Goal: Task Accomplishment & Management: Manage account settings

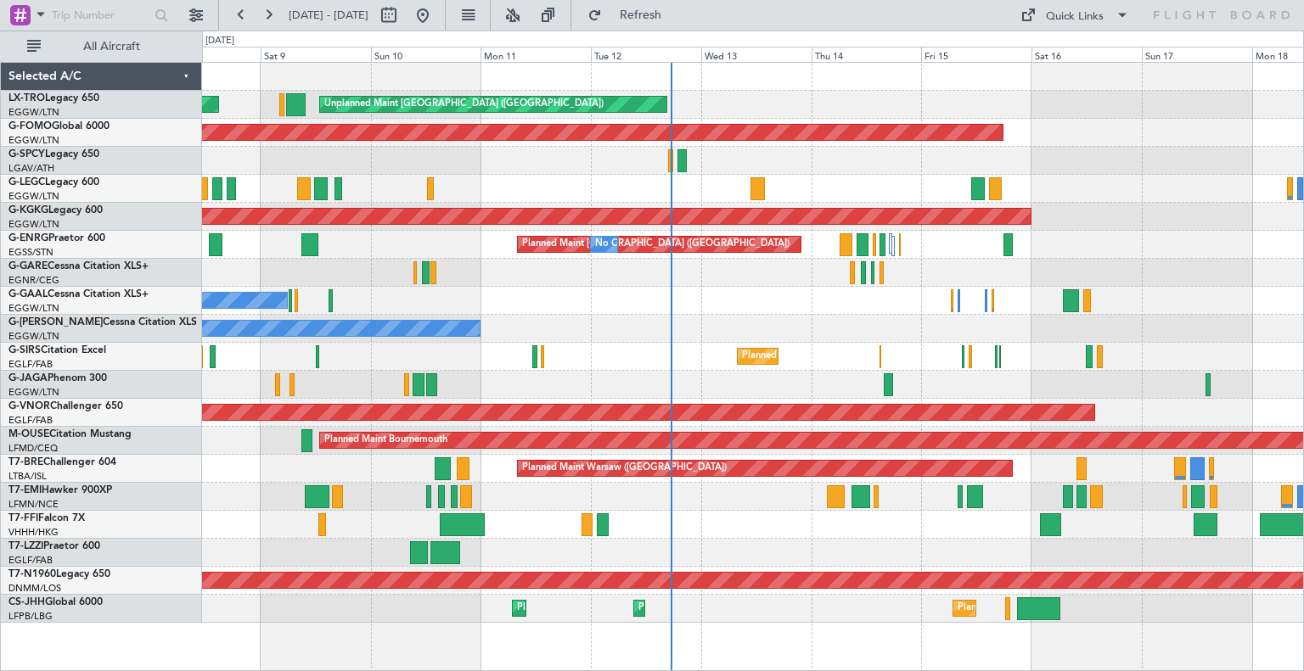
click at [774, 305] on div "No Crew" at bounding box center [752, 301] width 1101 height 28
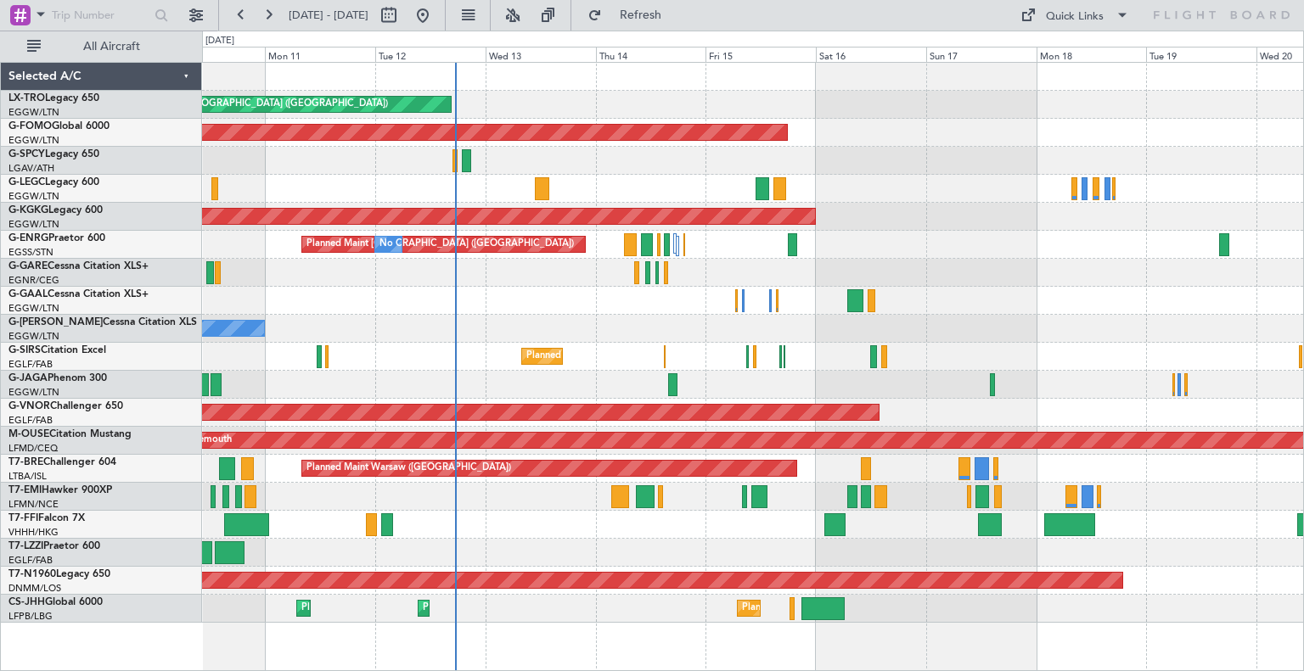
click at [571, 203] on div "Unplanned Maint [GEOGRAPHIC_DATA] ([GEOGRAPHIC_DATA]) Planned Maint Planned Mai…" at bounding box center [752, 343] width 1101 height 560
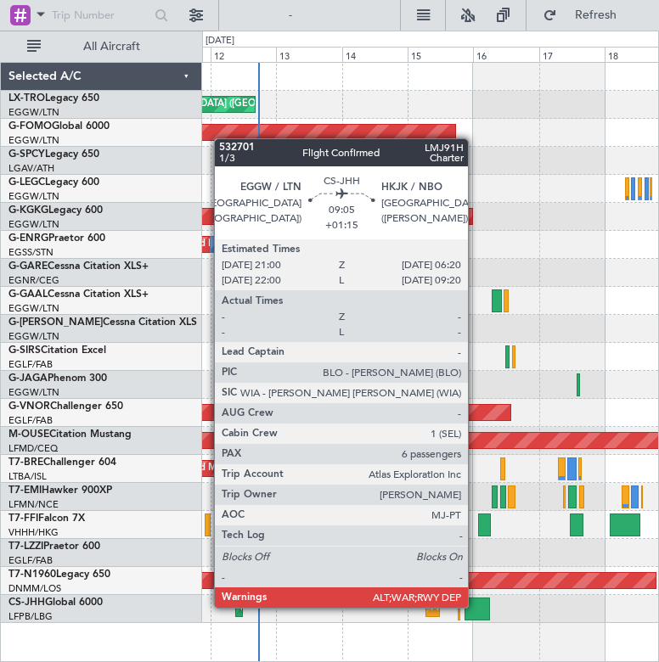
click at [475, 606] on div at bounding box center [477, 609] width 26 height 23
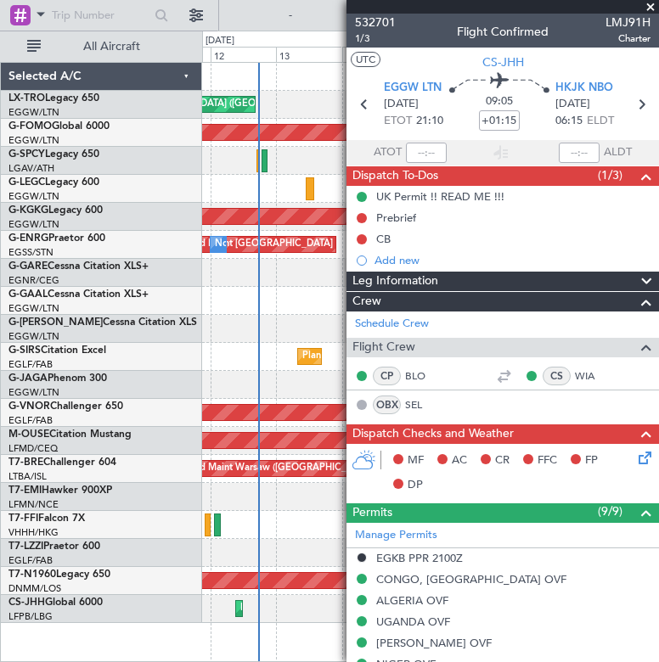
click at [648, 3] on span at bounding box center [650, 7] width 17 height 15
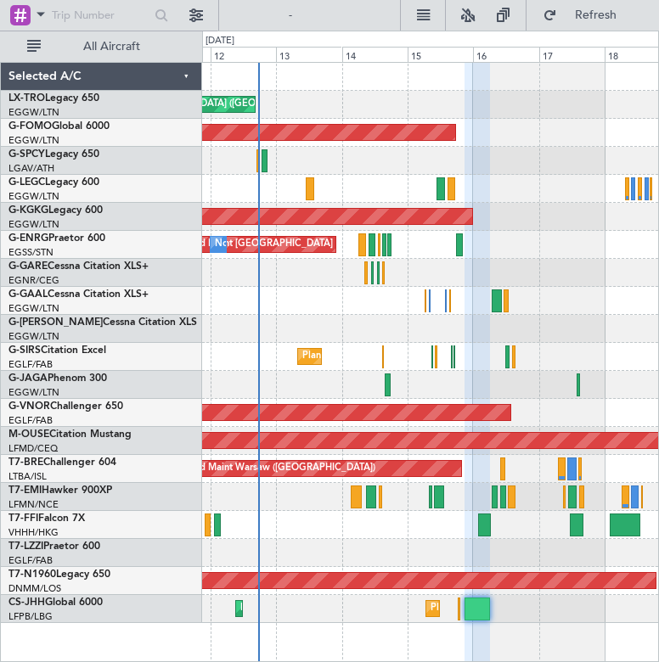
type input "0"
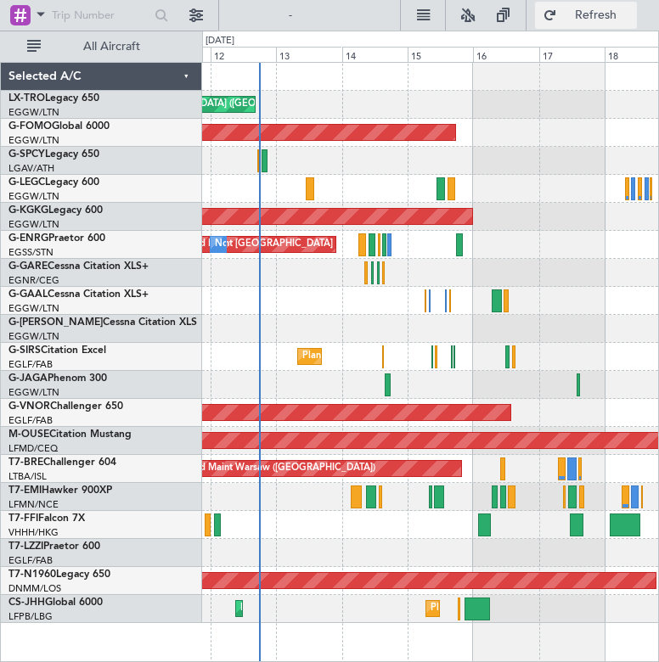
click at [617, 9] on span "Refresh" at bounding box center [595, 15] width 71 height 12
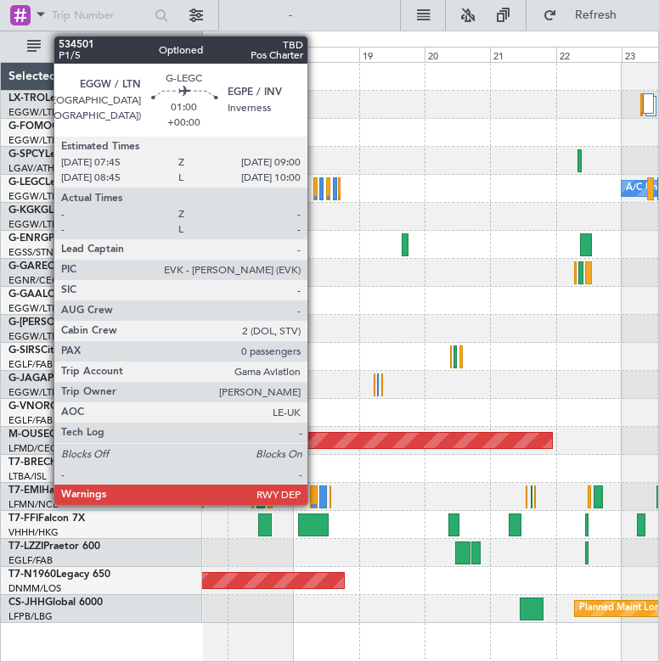
click at [315, 189] on div at bounding box center [315, 188] width 4 height 23
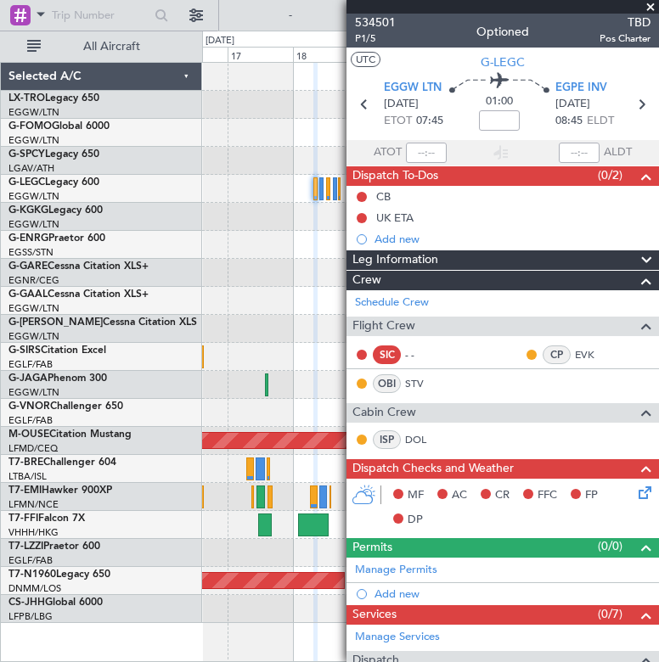
click at [305, 107] on div at bounding box center [430, 105] width 456 height 28
click at [648, 4] on span at bounding box center [650, 7] width 17 height 15
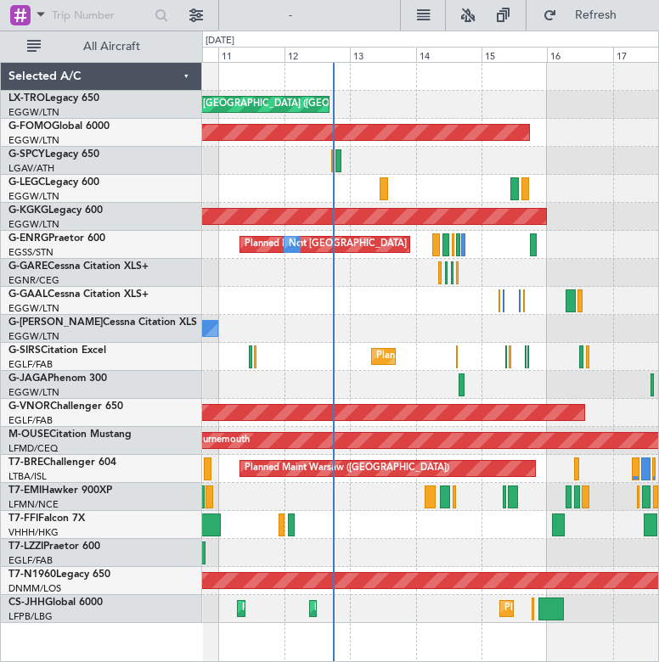
click at [659, 202] on html "[DATE] - [DATE] Refresh Quick Links All Aircraft Unplanned Maint [GEOGRAPHIC_DA…" at bounding box center [329, 331] width 659 height 662
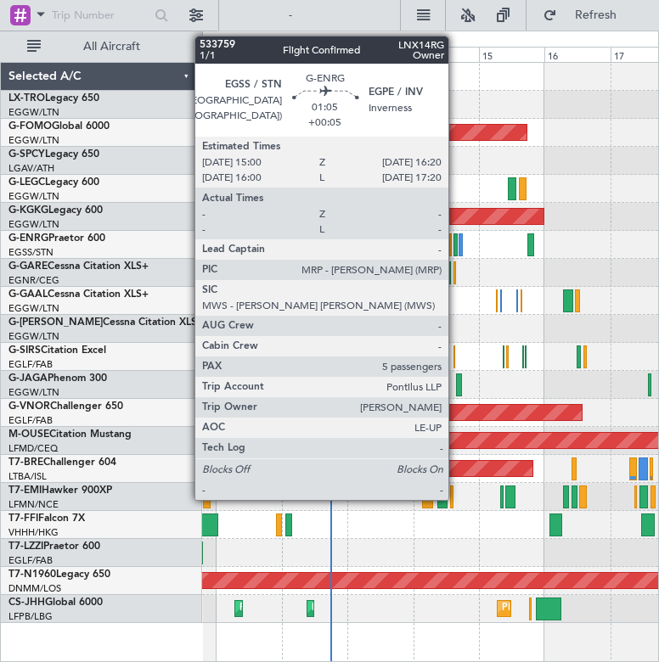
click at [456, 246] on div at bounding box center [455, 244] width 4 height 23
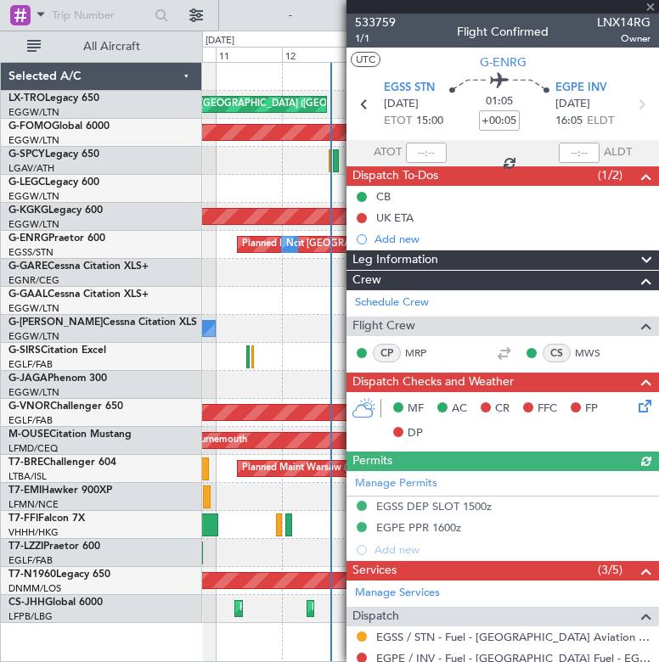
click at [650, 5] on div at bounding box center [502, 7] width 312 height 14
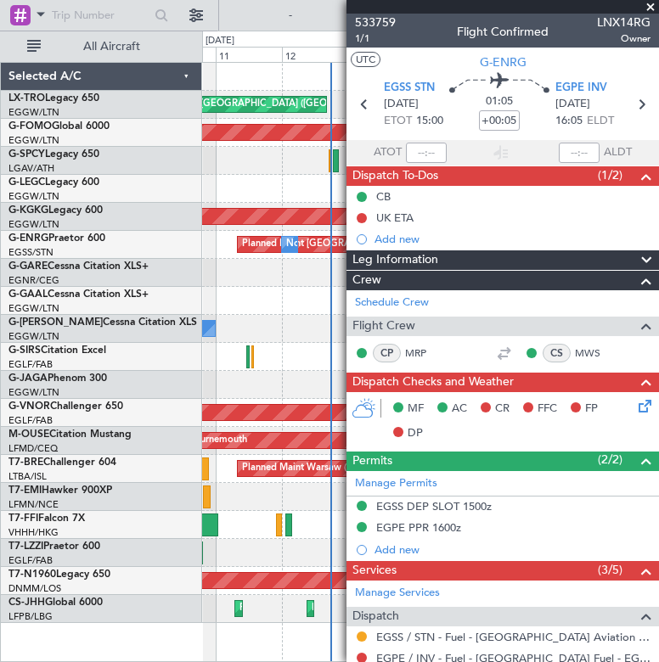
click at [649, 5] on span at bounding box center [650, 7] width 17 height 15
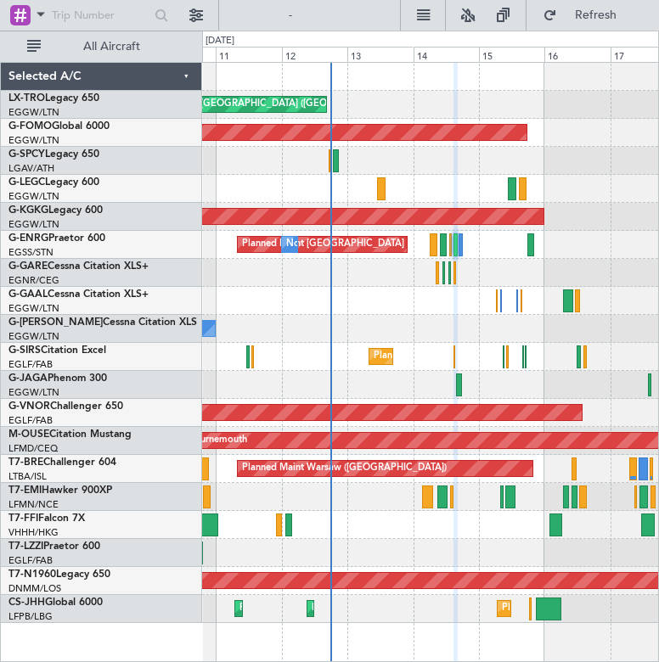
type input "0"
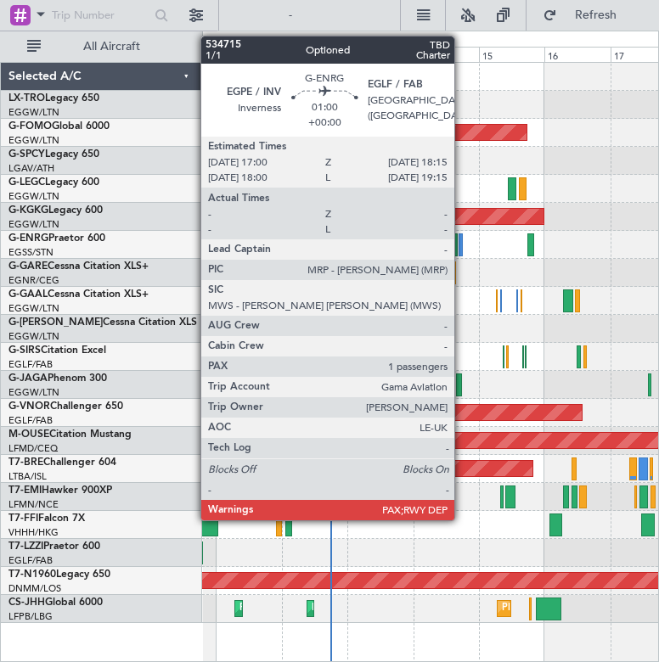
click at [462, 242] on div at bounding box center [460, 244] width 4 height 23
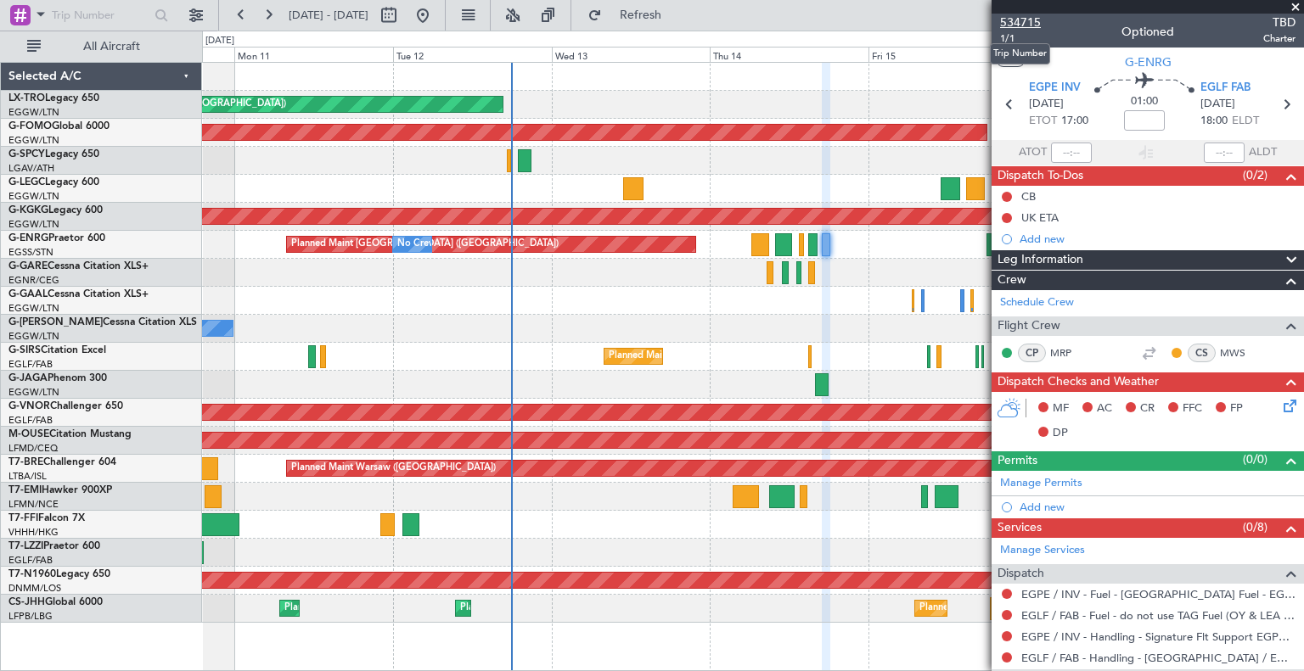
click at [1035, 19] on span "534715" at bounding box center [1020, 23] width 41 height 18
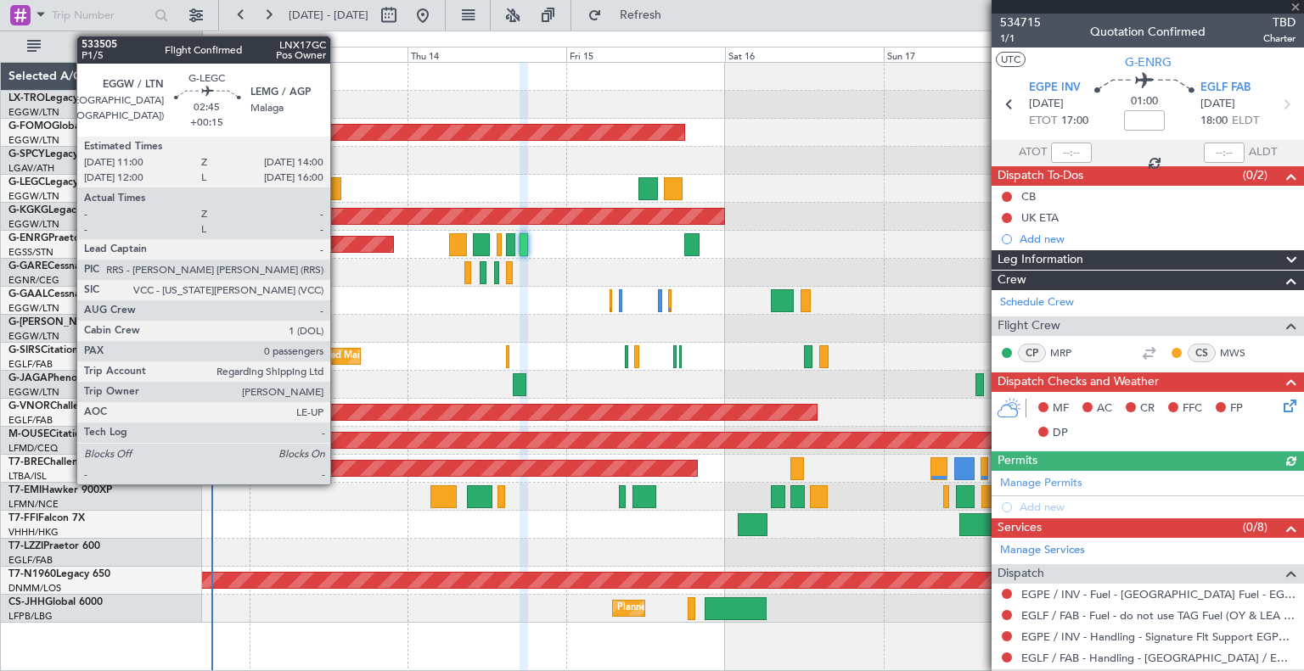
click at [338, 186] on div at bounding box center [331, 188] width 20 height 23
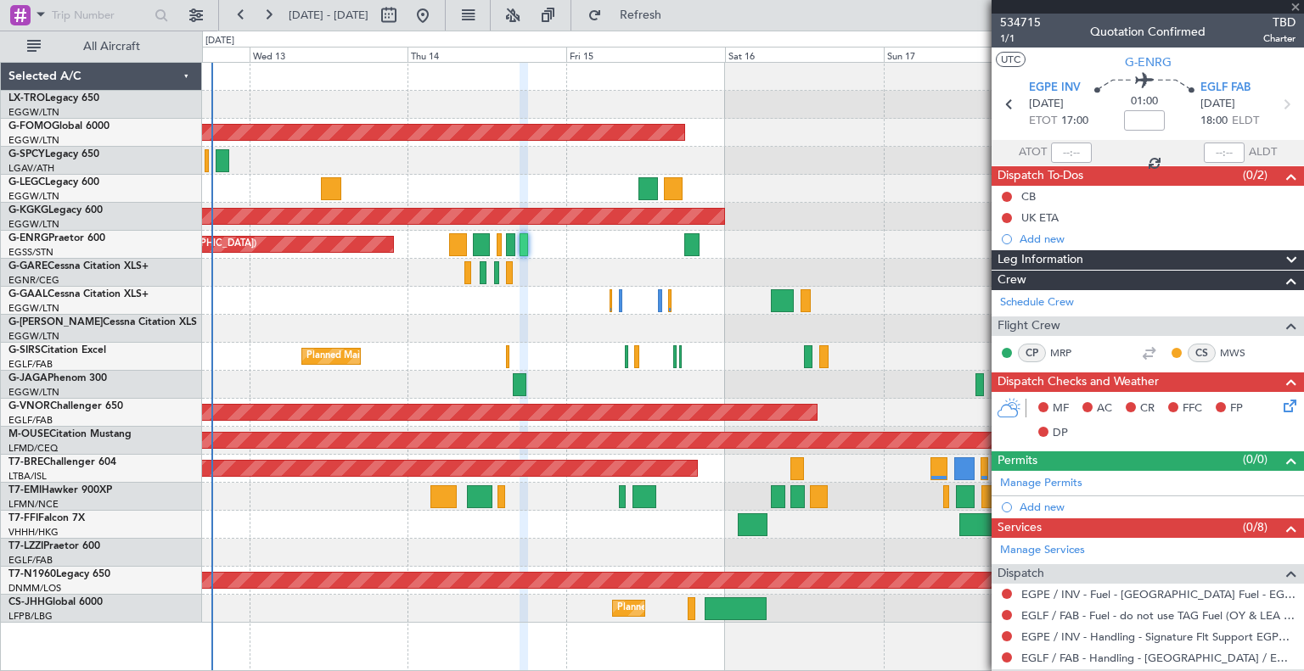
type input "+00:15"
type input "0"
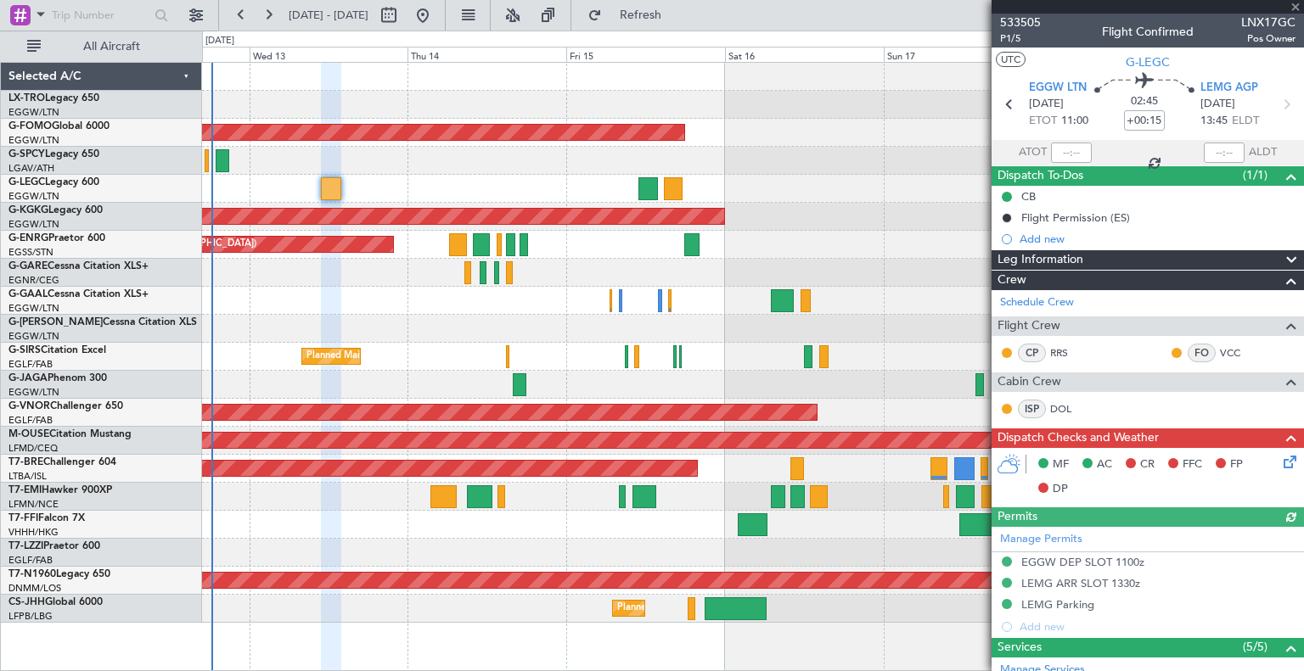
click at [1287, 457] on icon at bounding box center [1287, 459] width 14 height 14
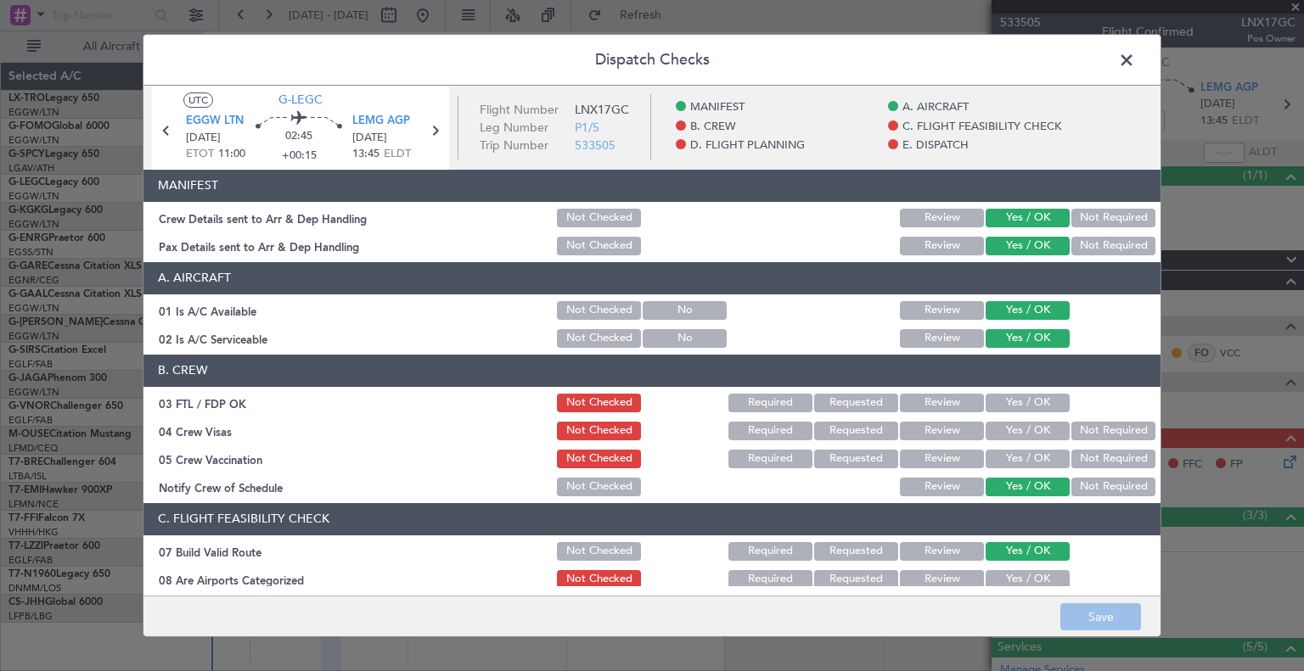
click at [1030, 400] on button "Yes / OK" at bounding box center [1027, 403] width 84 height 19
click at [1093, 433] on button "Not Required" at bounding box center [1113, 431] width 84 height 19
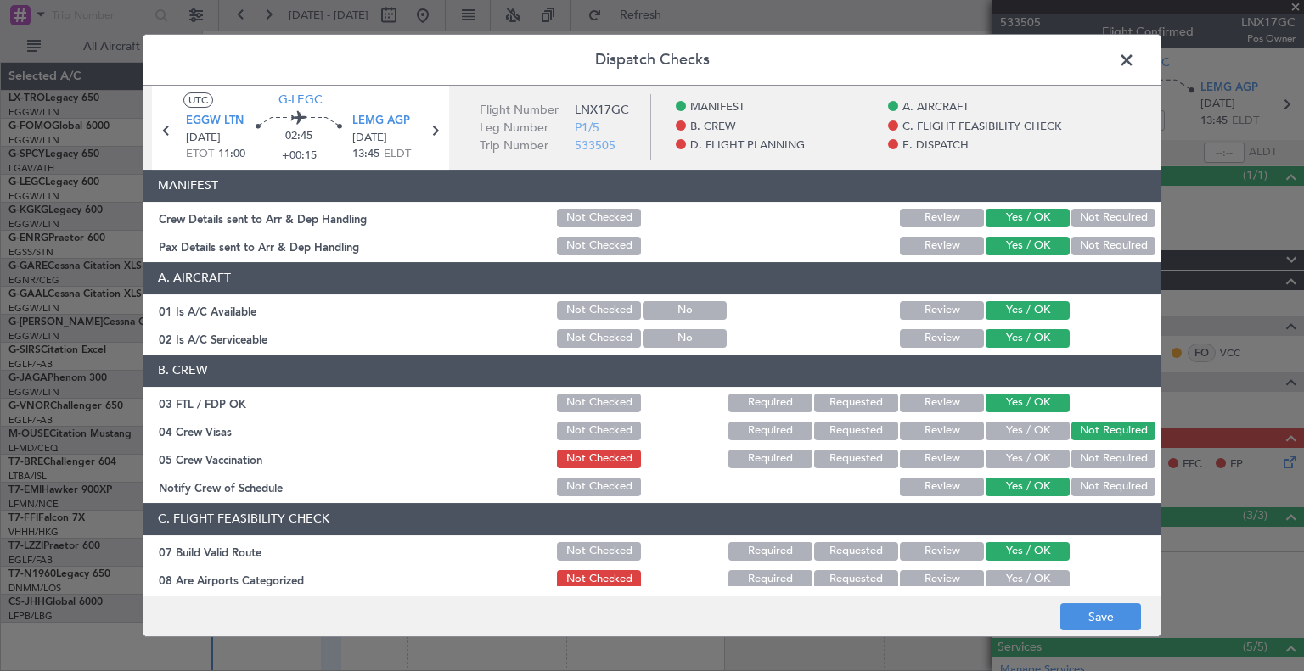
click at [1101, 457] on button "Not Required" at bounding box center [1113, 459] width 84 height 19
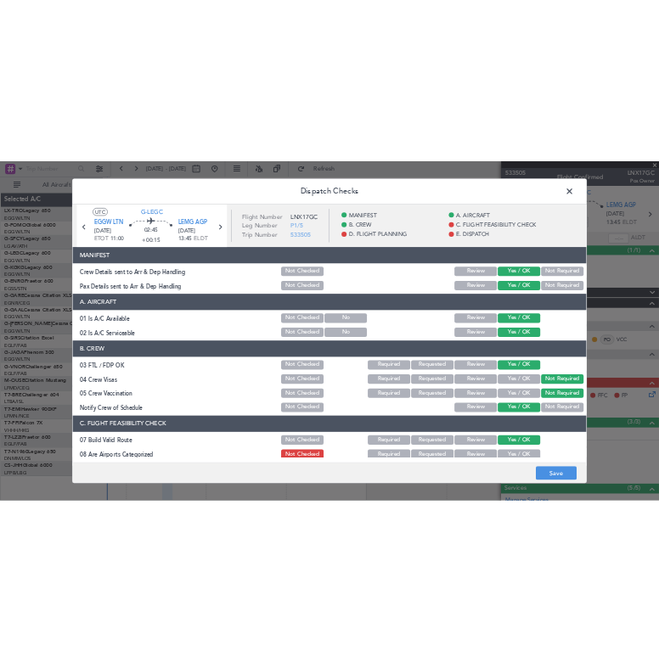
scroll to position [146, 0]
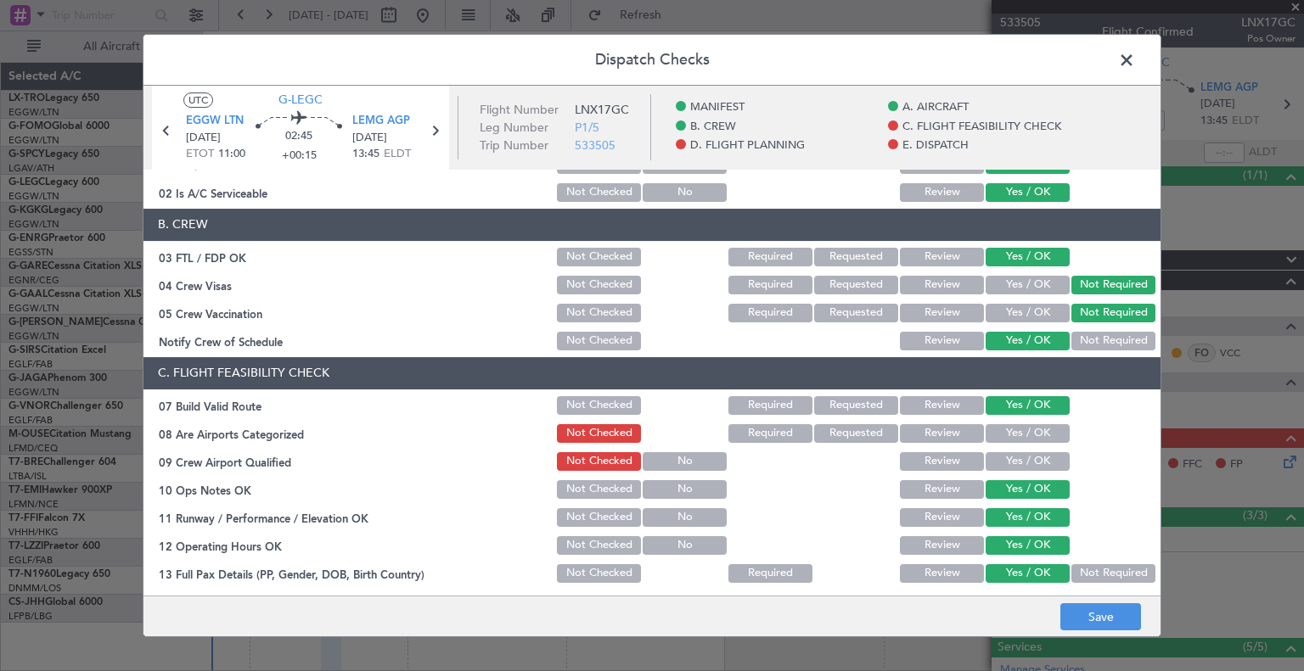
click at [1041, 435] on button "Yes / OK" at bounding box center [1027, 433] width 84 height 19
click at [1041, 455] on button "Yes / OK" at bounding box center [1027, 461] width 84 height 19
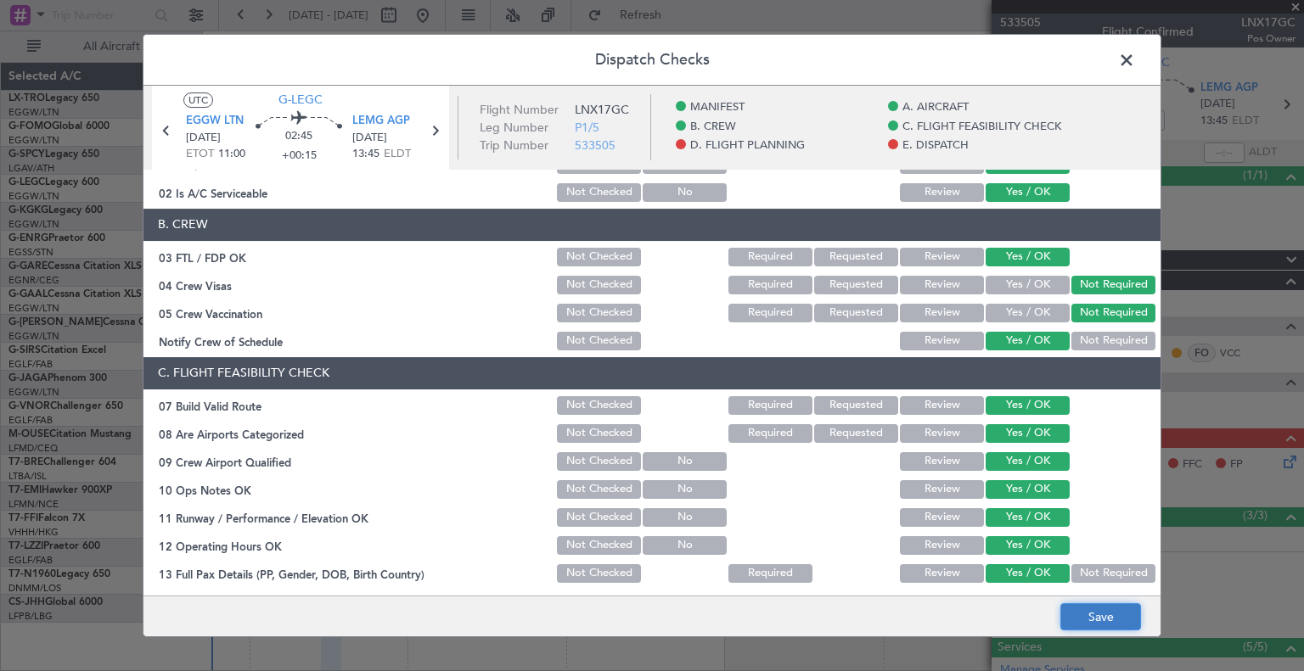
click at [1087, 614] on button "Save" at bounding box center [1100, 616] width 81 height 27
click at [1135, 53] on span at bounding box center [1135, 65] width 0 height 34
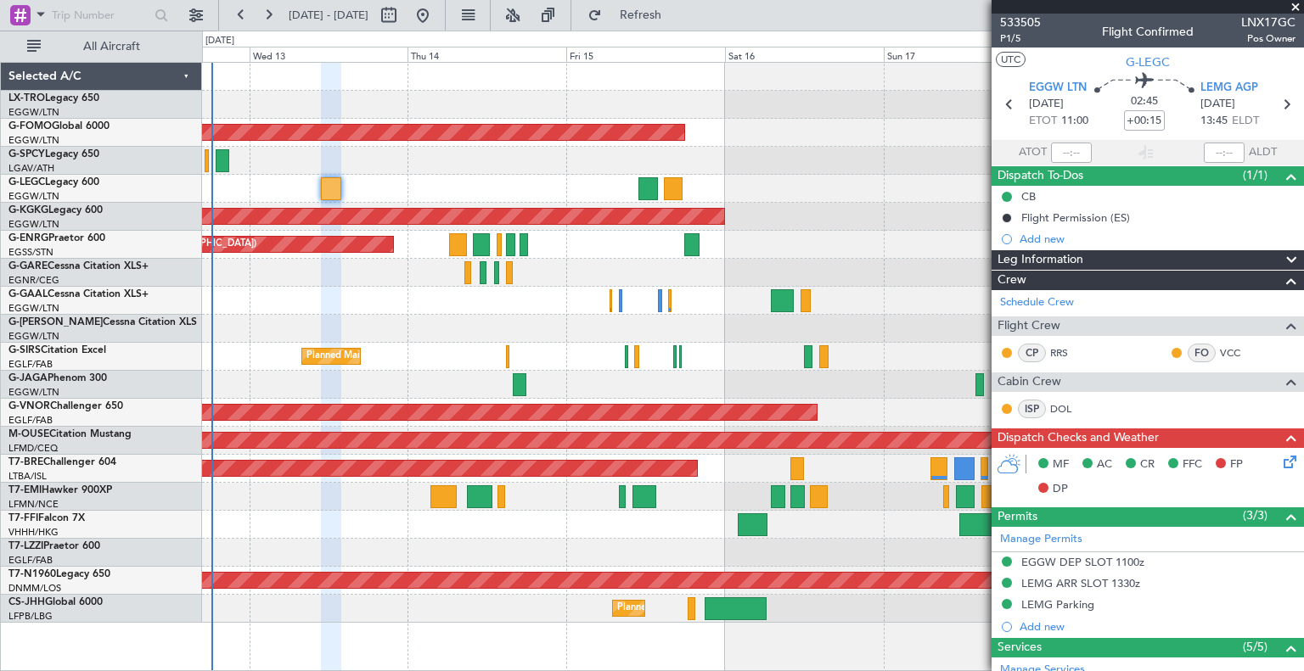
click at [1294, 3] on span at bounding box center [1295, 7] width 17 height 15
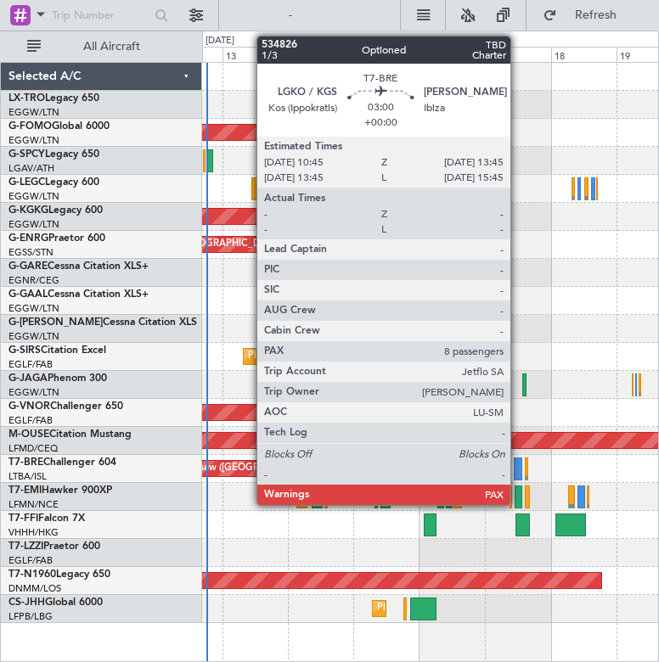
click at [518, 464] on div at bounding box center [518, 468] width 8 height 23
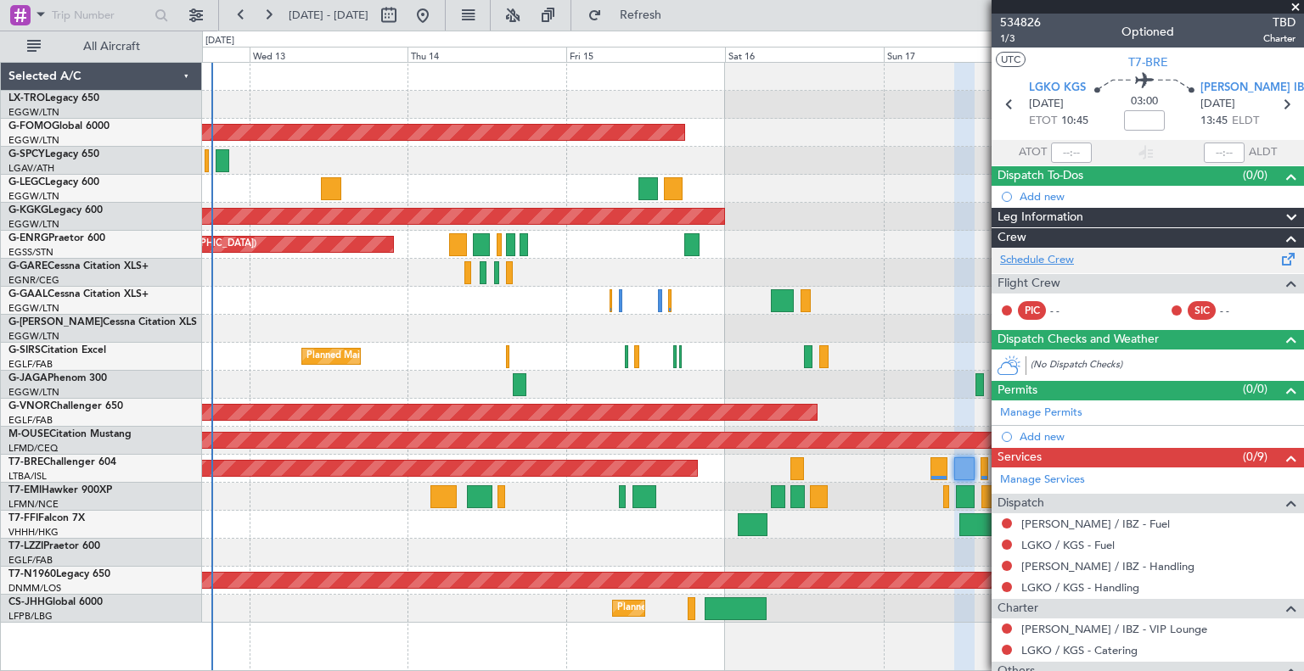
click at [1038, 259] on link "Schedule Crew" at bounding box center [1037, 260] width 74 height 17
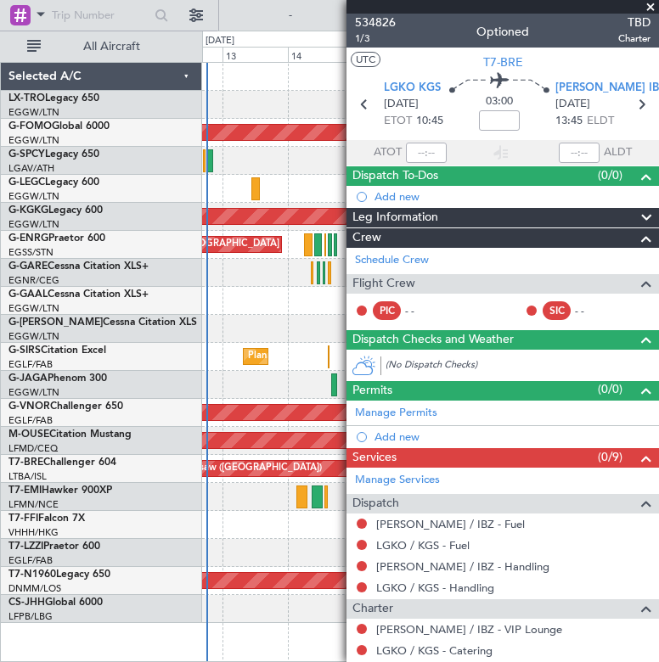
click at [653, 7] on span at bounding box center [650, 7] width 17 height 15
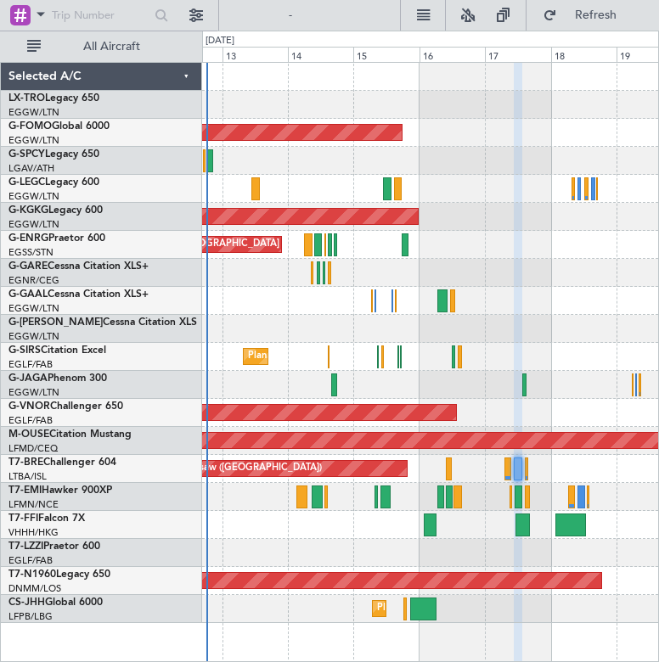
type input "0"
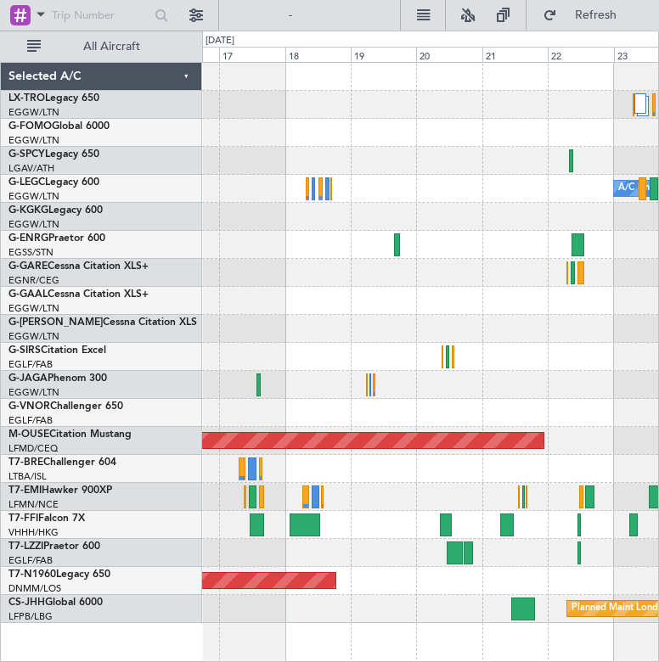
click at [200, 247] on div "Planned Maint Windsor Locks ([PERSON_NAME] Intl) A/C Unavailable [GEOGRAPHIC_DA…" at bounding box center [329, 346] width 659 height 631
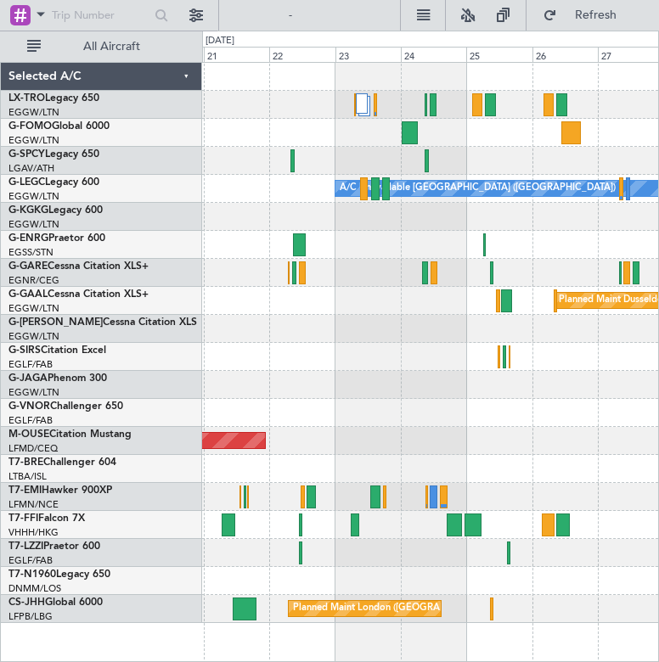
click at [309, 308] on div "A/C Unavailable [GEOGRAPHIC_DATA] ([GEOGRAPHIC_DATA]) Planned [GEOGRAPHIC_DATA]…" at bounding box center [430, 343] width 456 height 560
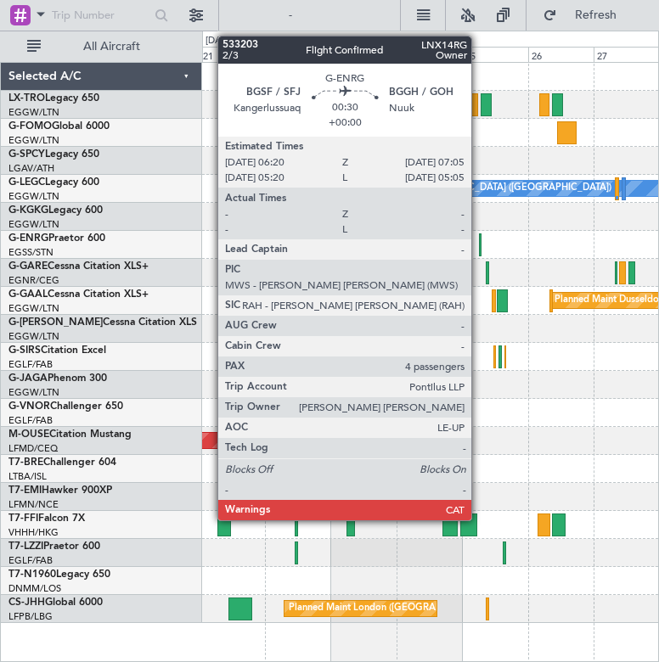
click at [479, 244] on div at bounding box center [480, 244] width 3 height 23
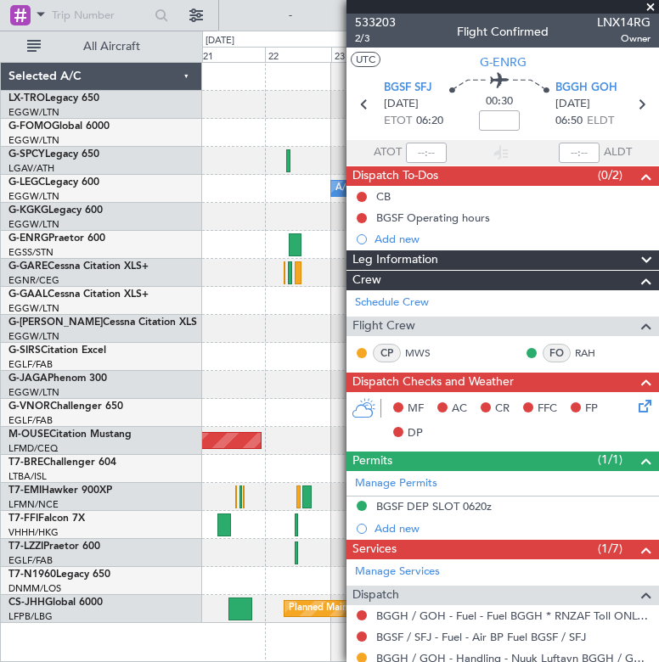
click at [652, 6] on span at bounding box center [650, 7] width 17 height 15
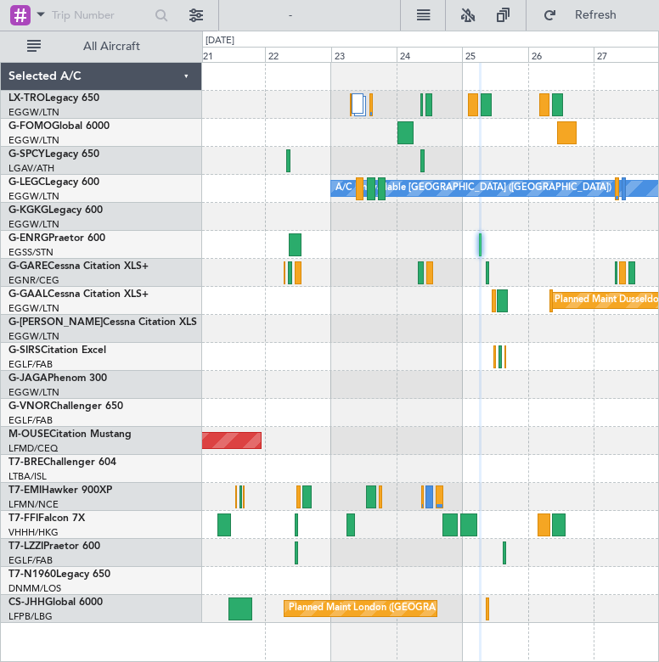
type input "0"
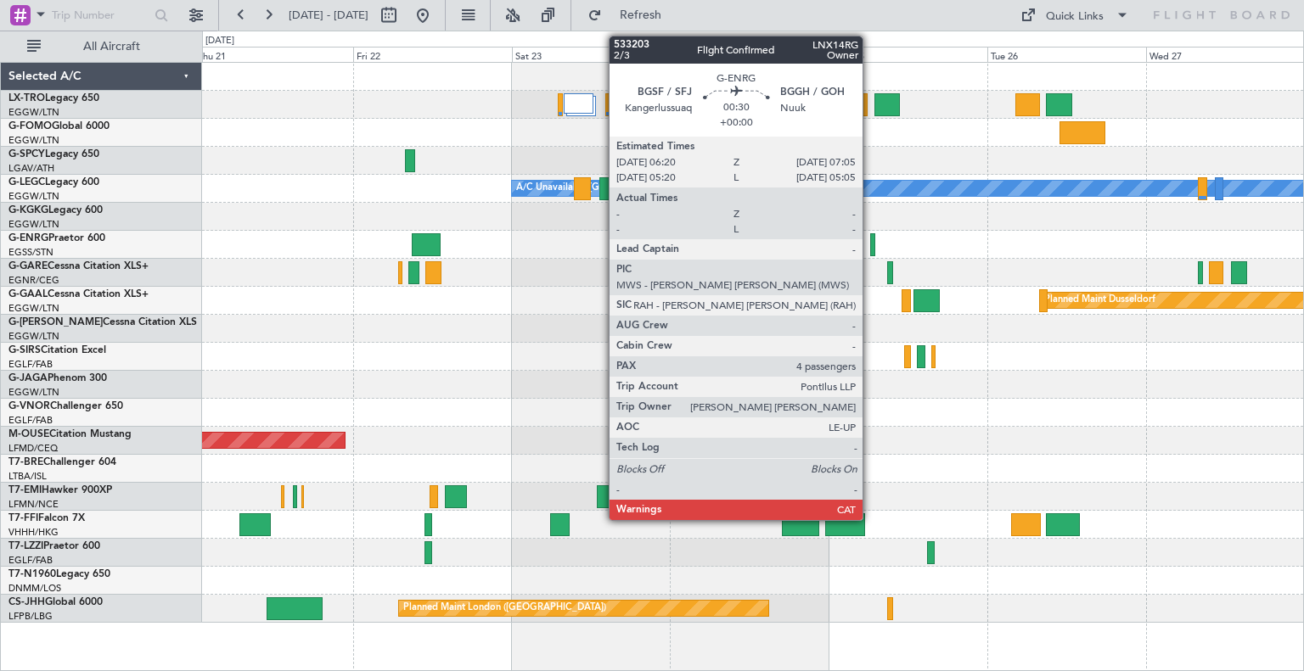
click at [870, 241] on div at bounding box center [872, 244] width 5 height 23
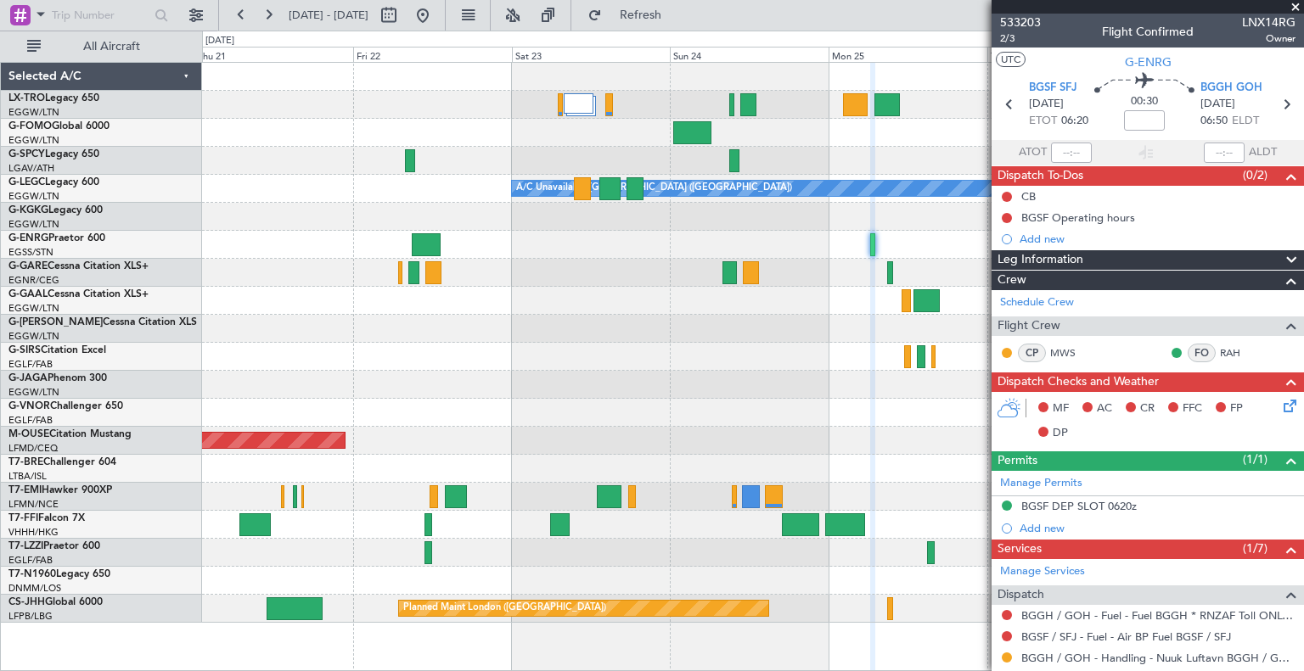
click at [1295, 3] on span at bounding box center [1295, 7] width 17 height 15
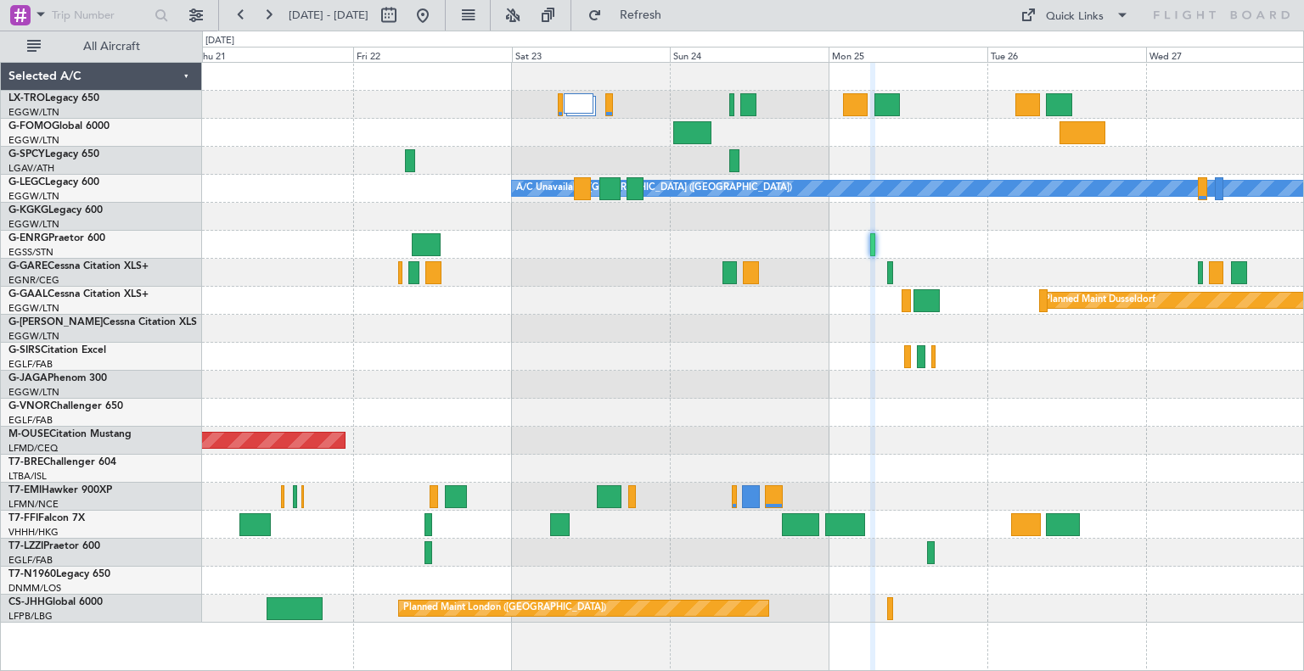
type input "0"
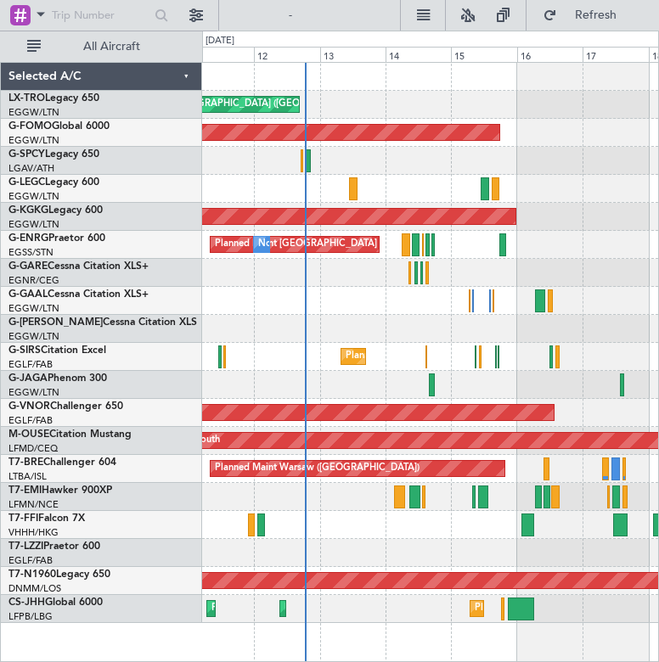
click at [659, 183] on html "[DATE] - [DATE] Refresh Quick Links All Aircraft Unplanned Maint [GEOGRAPHIC_DA…" at bounding box center [329, 331] width 659 height 662
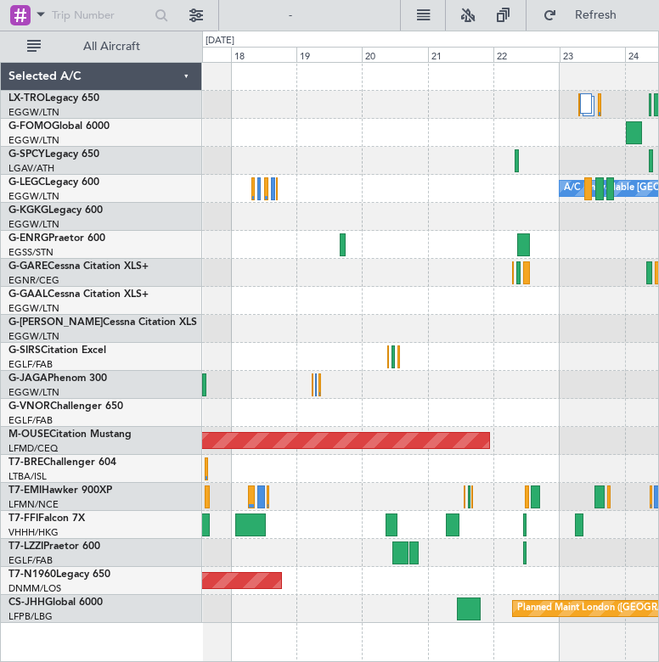
click at [199, 293] on div "A/C Unavailable [GEOGRAPHIC_DATA] ([GEOGRAPHIC_DATA]) AOG Maint [GEOGRAPHIC_DAT…" at bounding box center [329, 346] width 659 height 631
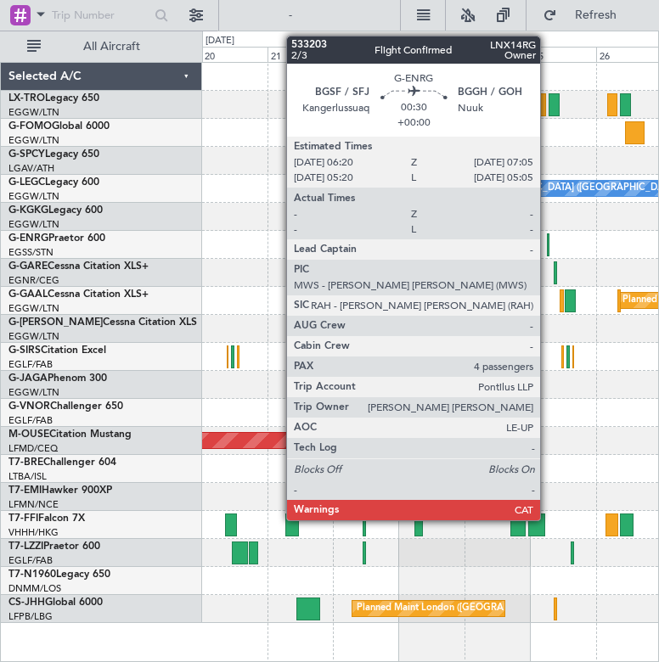
click at [547, 235] on div at bounding box center [548, 244] width 3 height 23
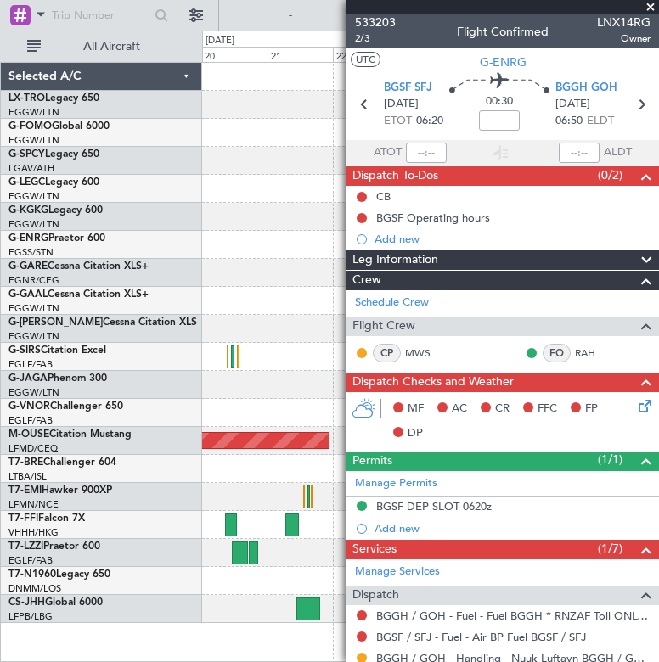
click at [648, 5] on span at bounding box center [650, 7] width 17 height 15
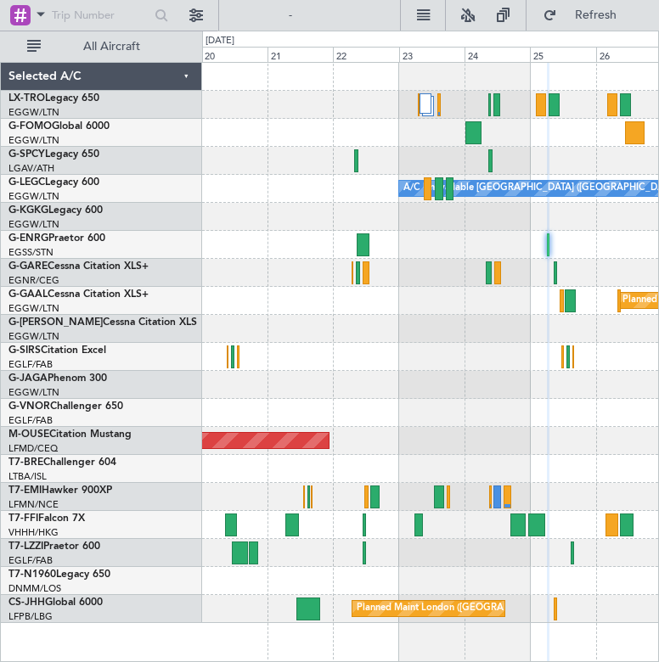
type input "0"
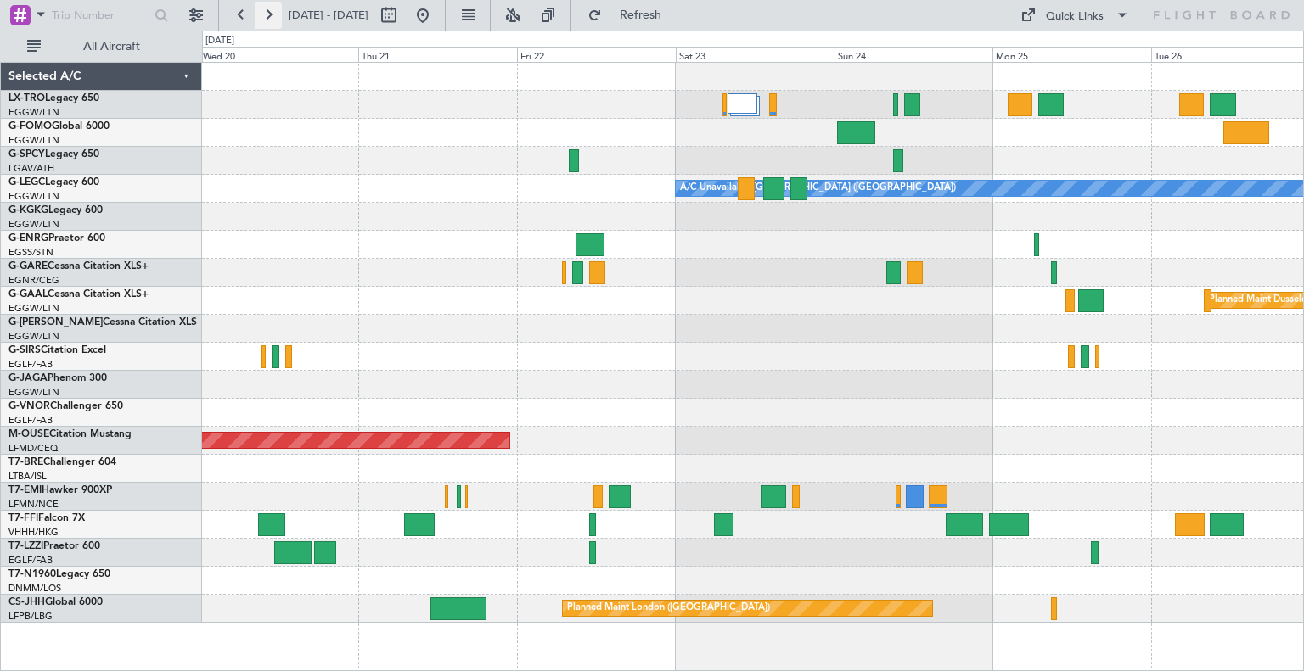
click at [278, 14] on button at bounding box center [268, 15] width 27 height 27
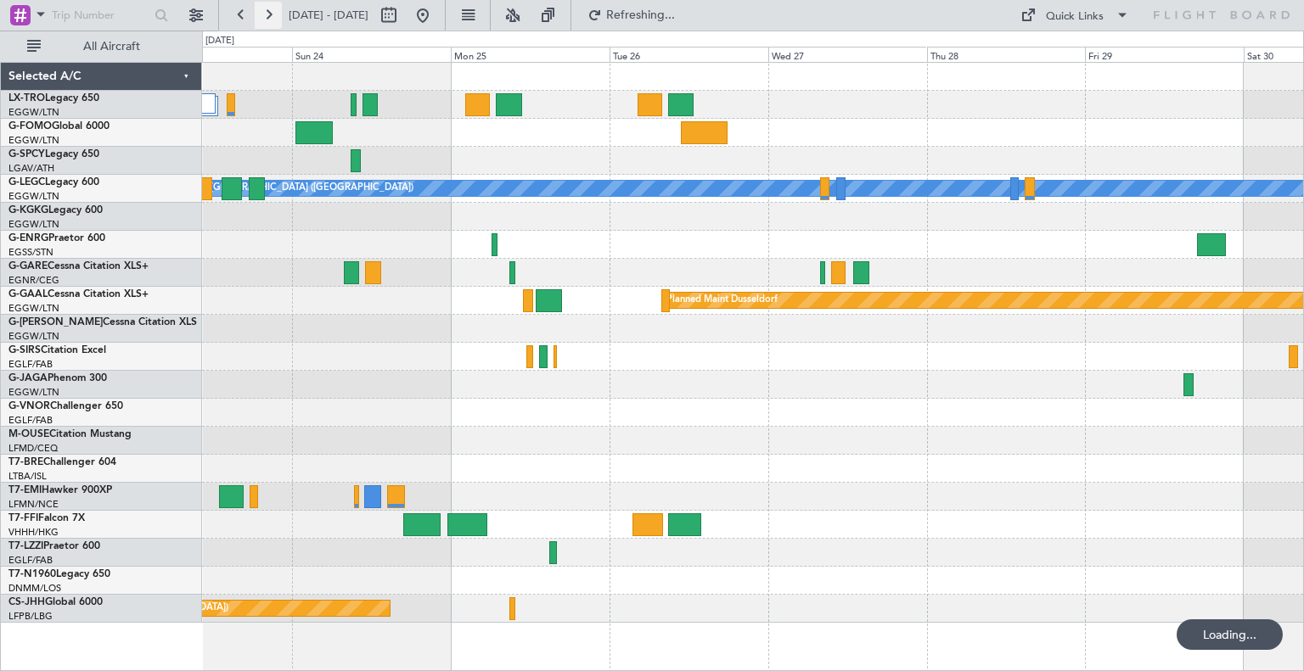
click at [278, 14] on button at bounding box center [268, 15] width 27 height 27
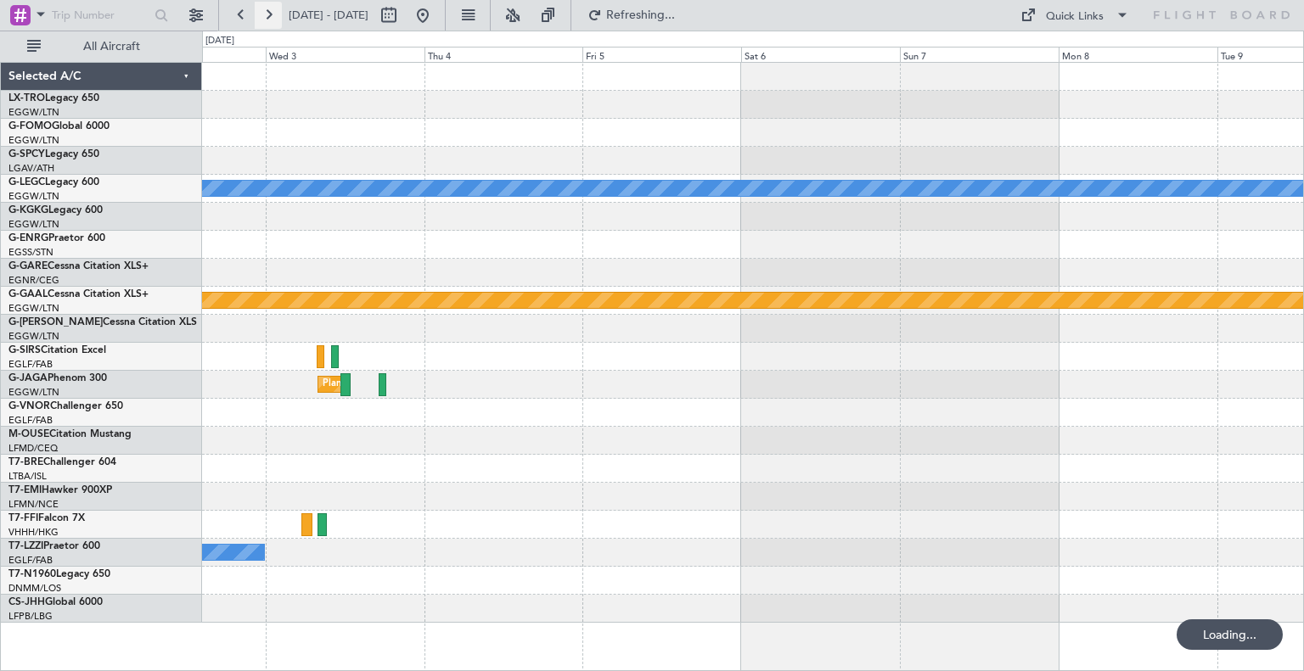
click at [278, 14] on button at bounding box center [268, 15] width 27 height 27
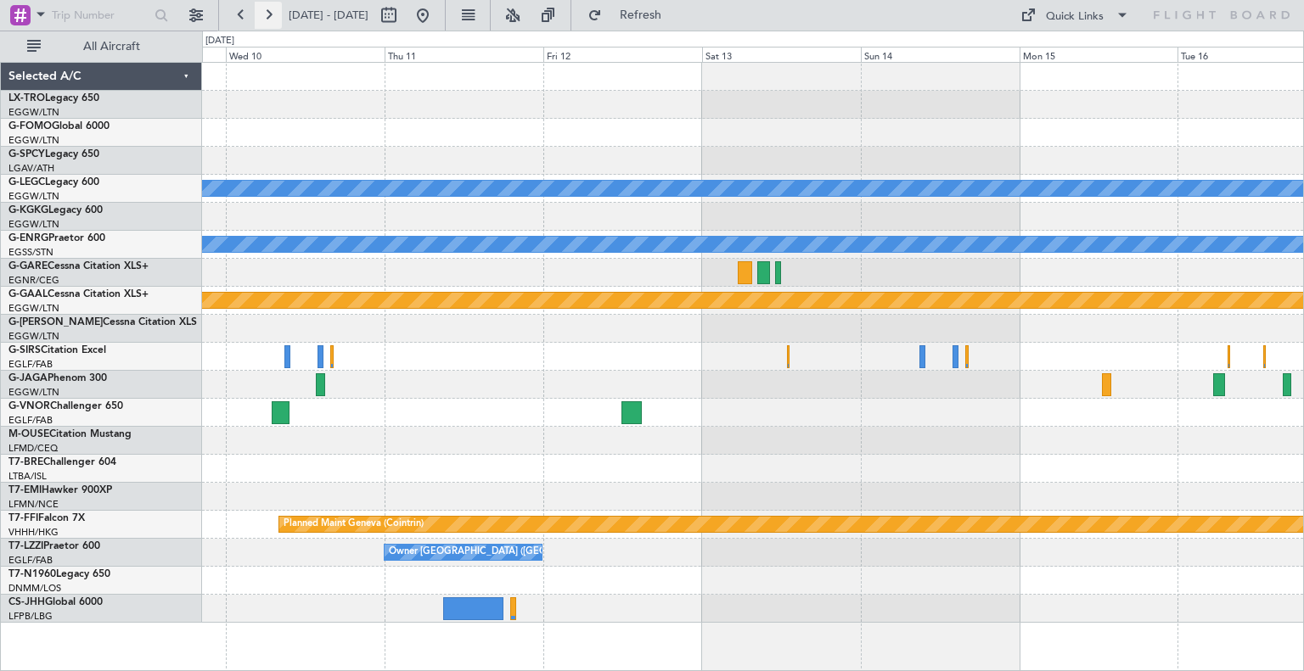
click at [279, 17] on button at bounding box center [268, 15] width 27 height 27
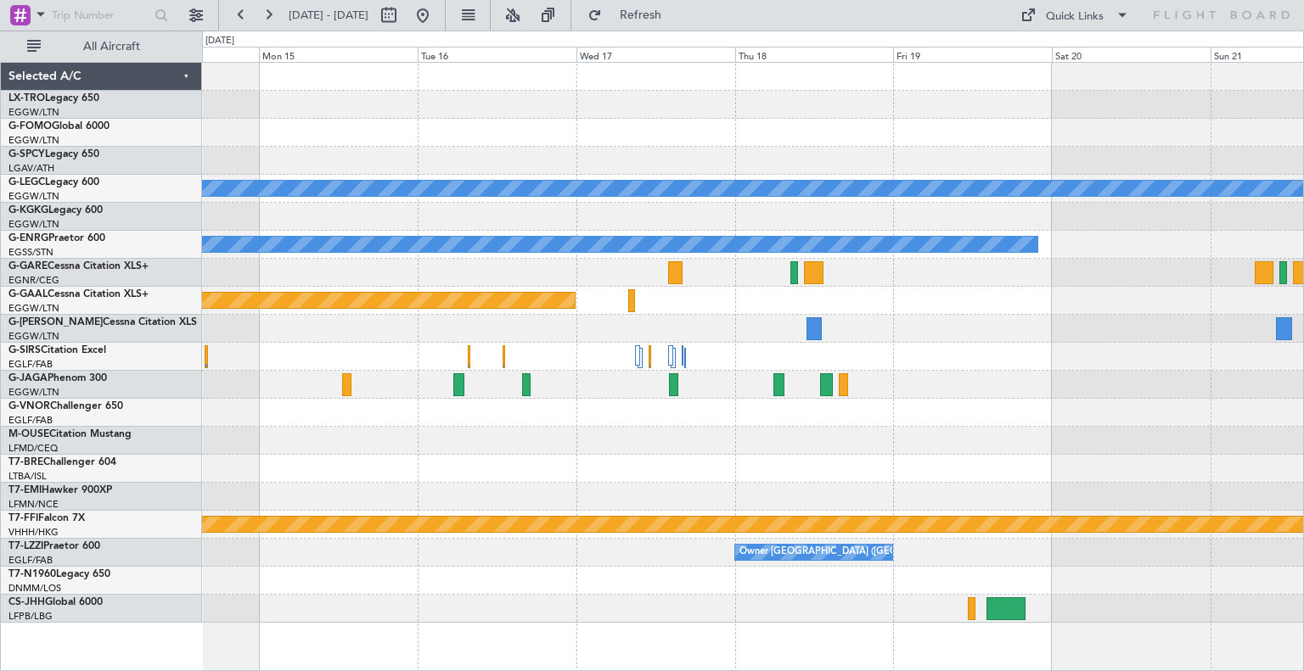
click at [681, 138] on div at bounding box center [752, 133] width 1101 height 28
click at [436, 9] on button at bounding box center [422, 15] width 27 height 27
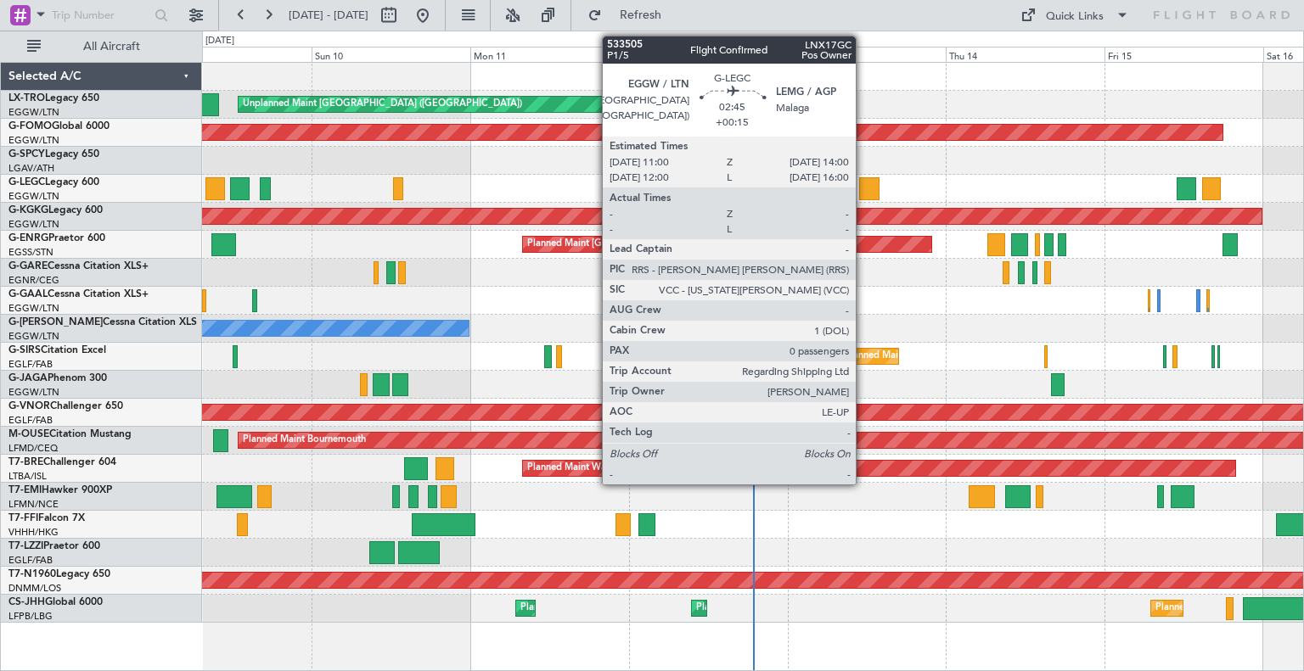
click at [863, 192] on div at bounding box center [869, 188] width 20 height 23
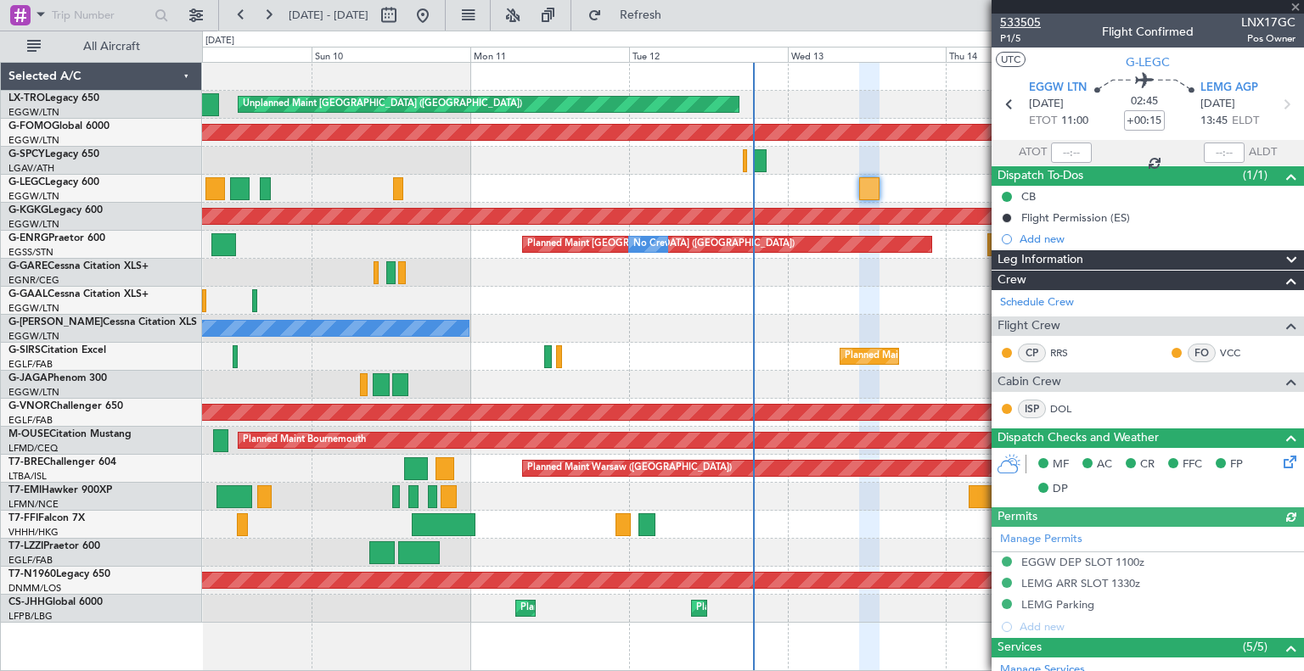
click at [1036, 20] on span "533505" at bounding box center [1020, 23] width 41 height 18
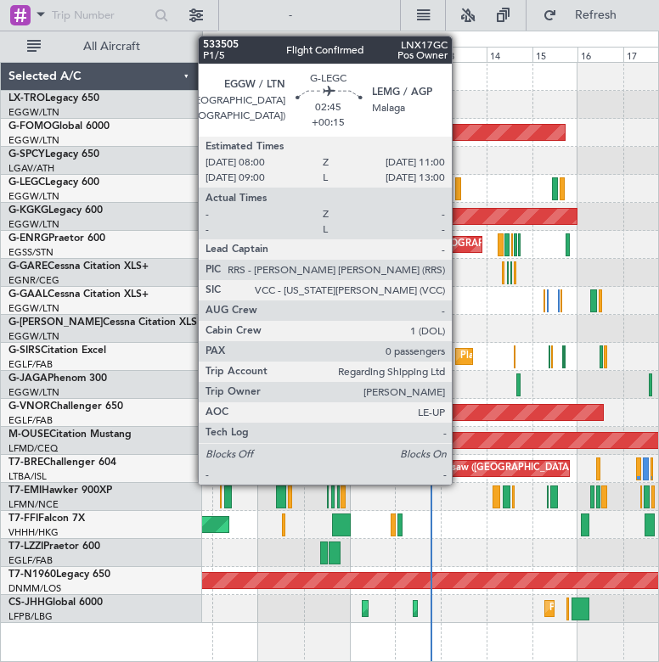
click at [459, 193] on div at bounding box center [458, 188] width 6 height 23
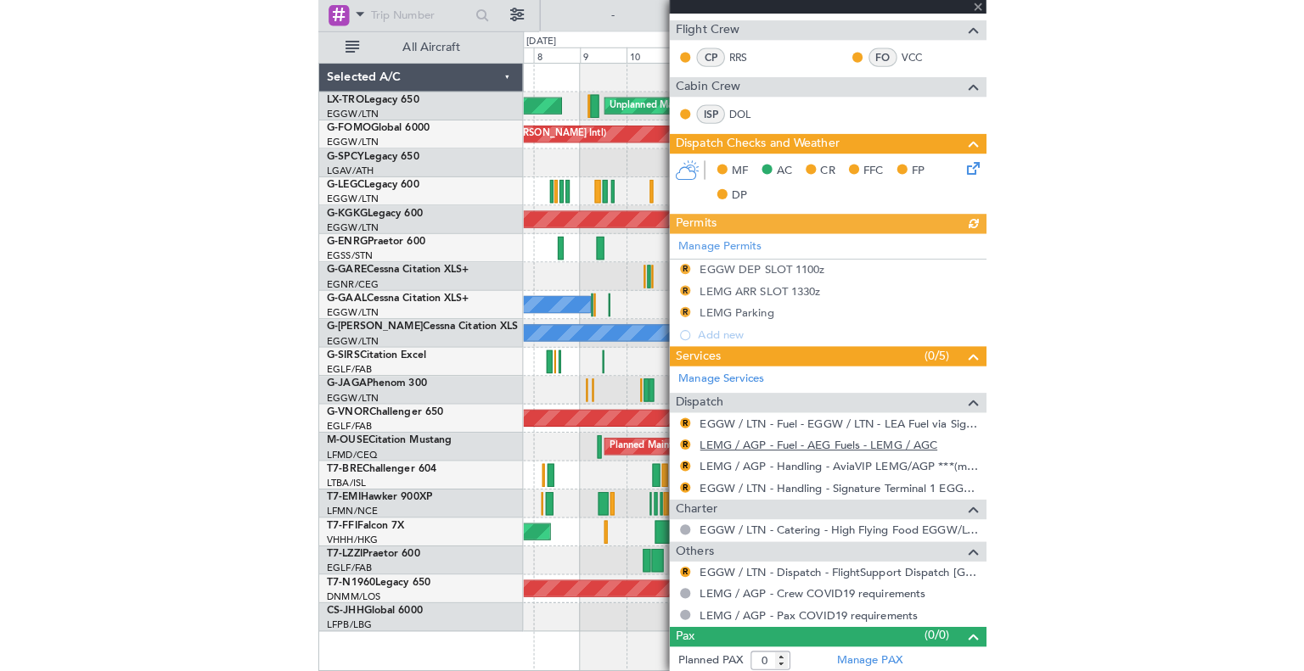
scroll to position [297, 0]
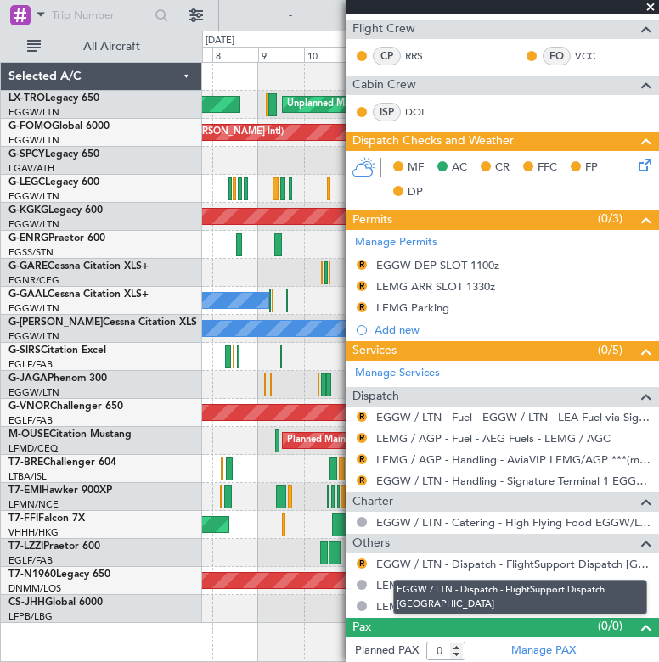
click at [464, 564] on link "EGGW / LTN - Dispatch - FlightSupport Dispatch [GEOGRAPHIC_DATA]" at bounding box center [513, 564] width 274 height 14
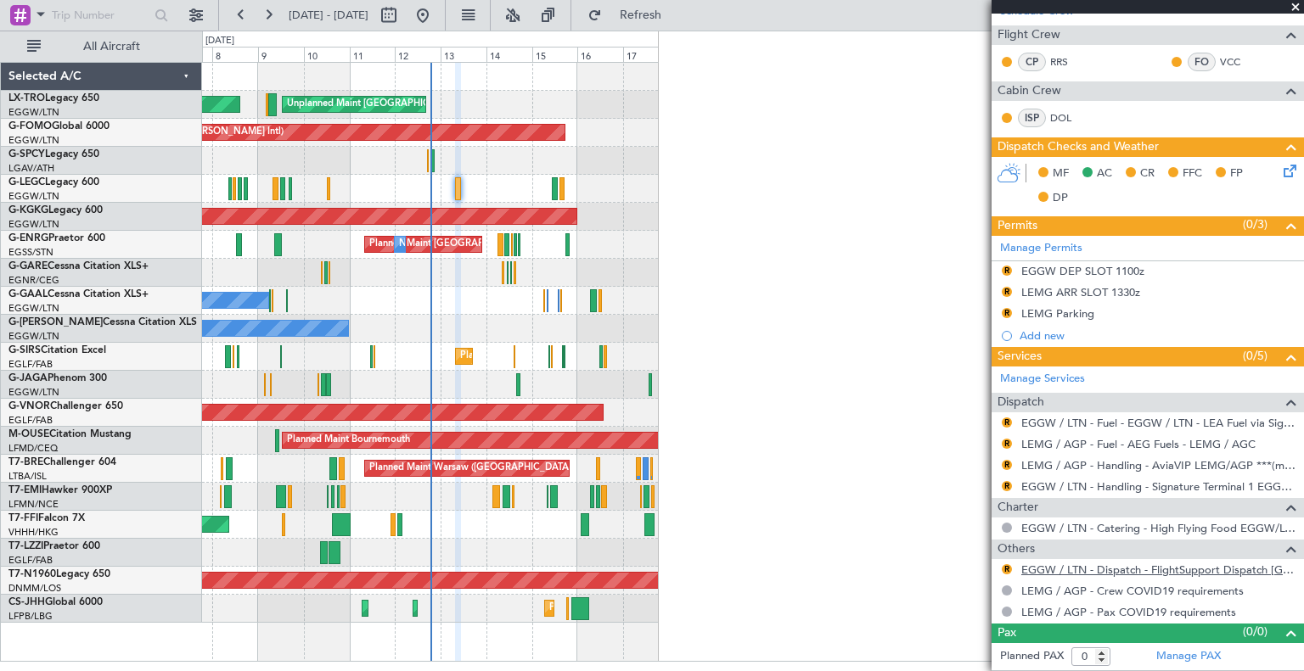
scroll to position [288, 0]
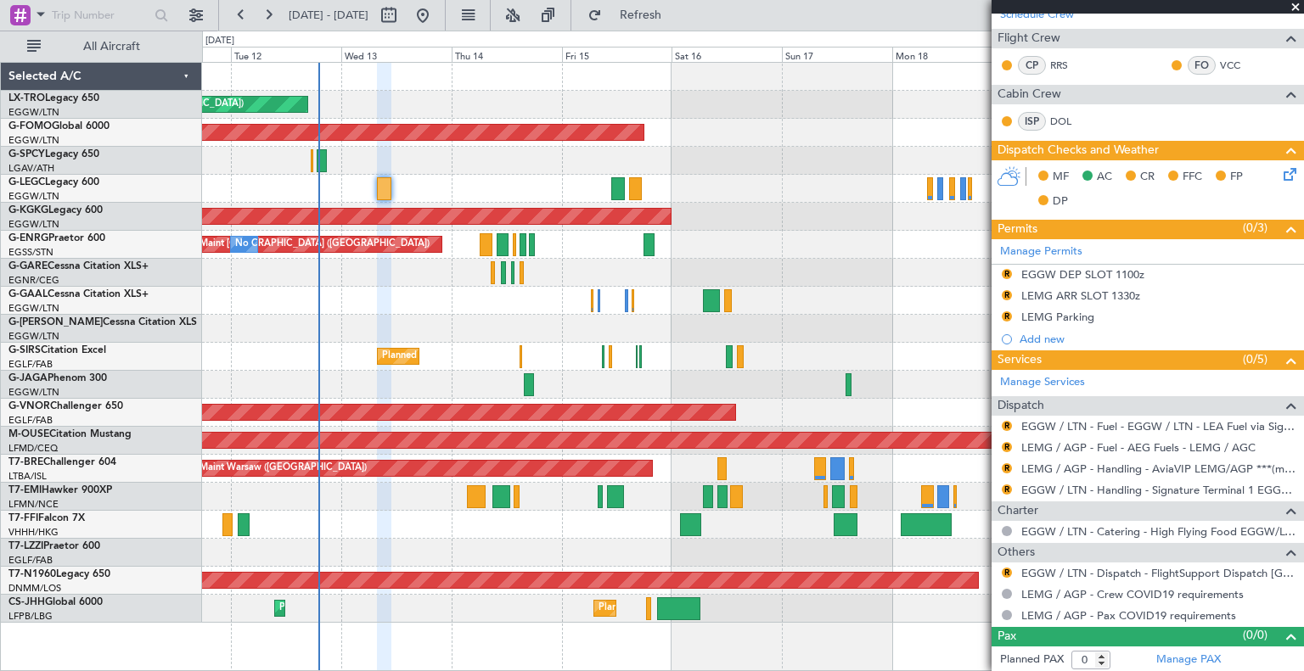
click at [359, 495] on div "Unplanned Maint London (Luton) Planned Maint Windsor Locks (Bradley Intl) A/C U…" at bounding box center [752, 343] width 1101 height 560
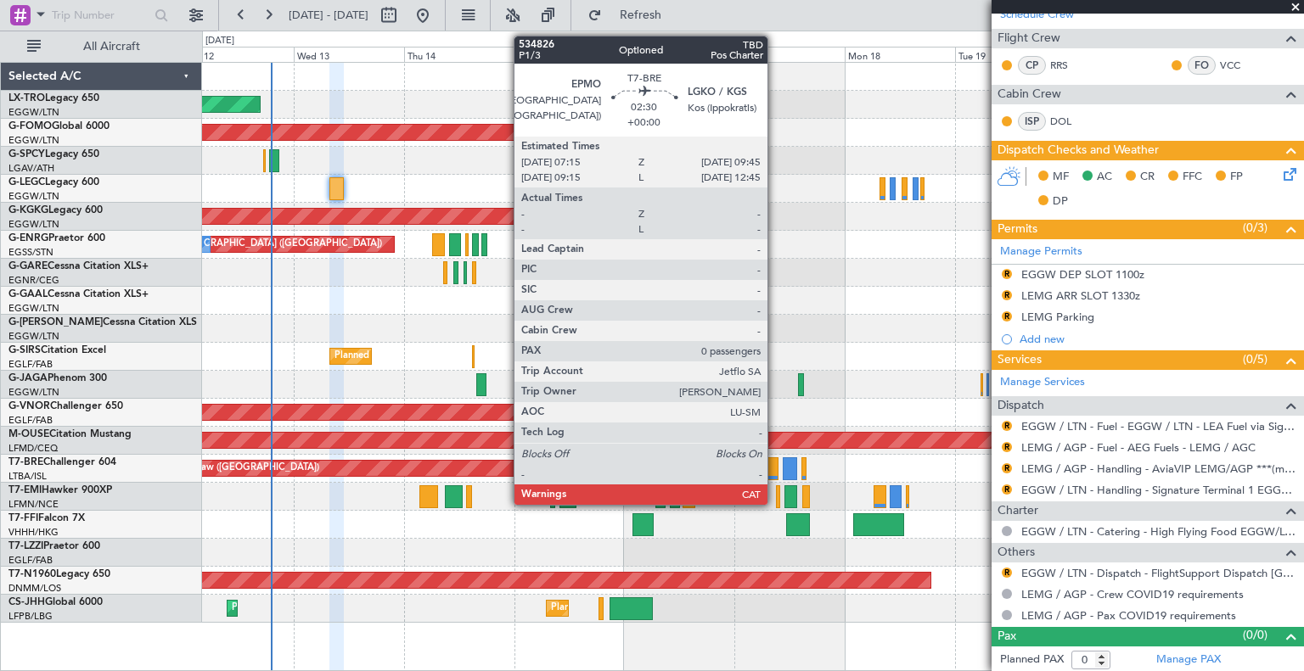
click at [658, 465] on div at bounding box center [772, 468] width 12 height 23
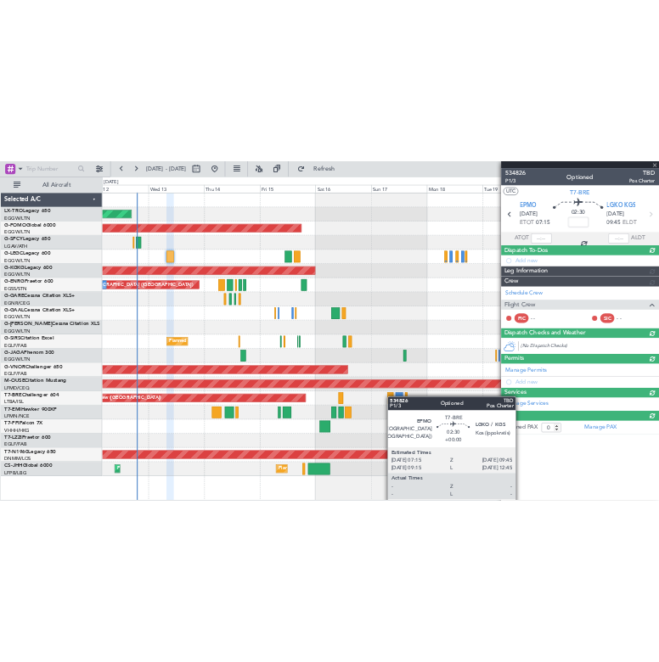
scroll to position [0, 0]
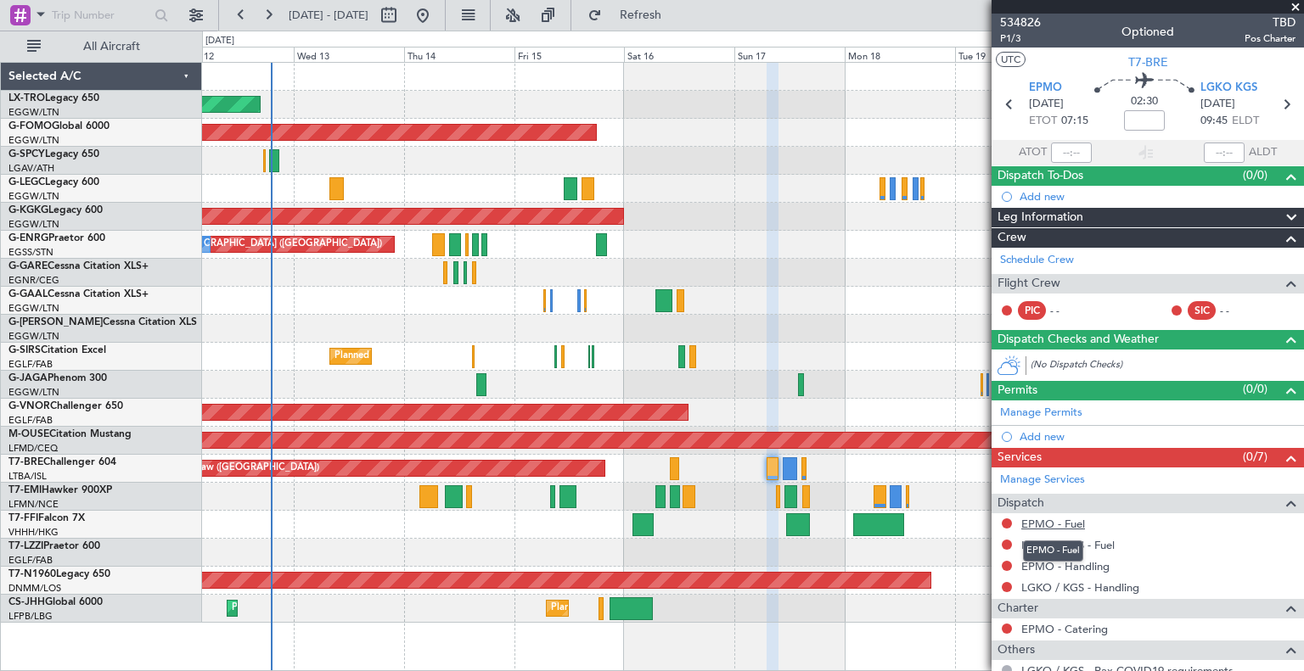
click at [658, 525] on link "EPMO - Fuel" at bounding box center [1053, 524] width 64 height 14
click at [658, 547] on link "LGKO / KGS - Fuel" at bounding box center [1067, 545] width 93 height 14
click at [658, 568] on link "EPMO - Handling" at bounding box center [1065, 566] width 88 height 14
click at [658, 582] on link "LGKO / KGS - Handling" at bounding box center [1080, 588] width 118 height 14
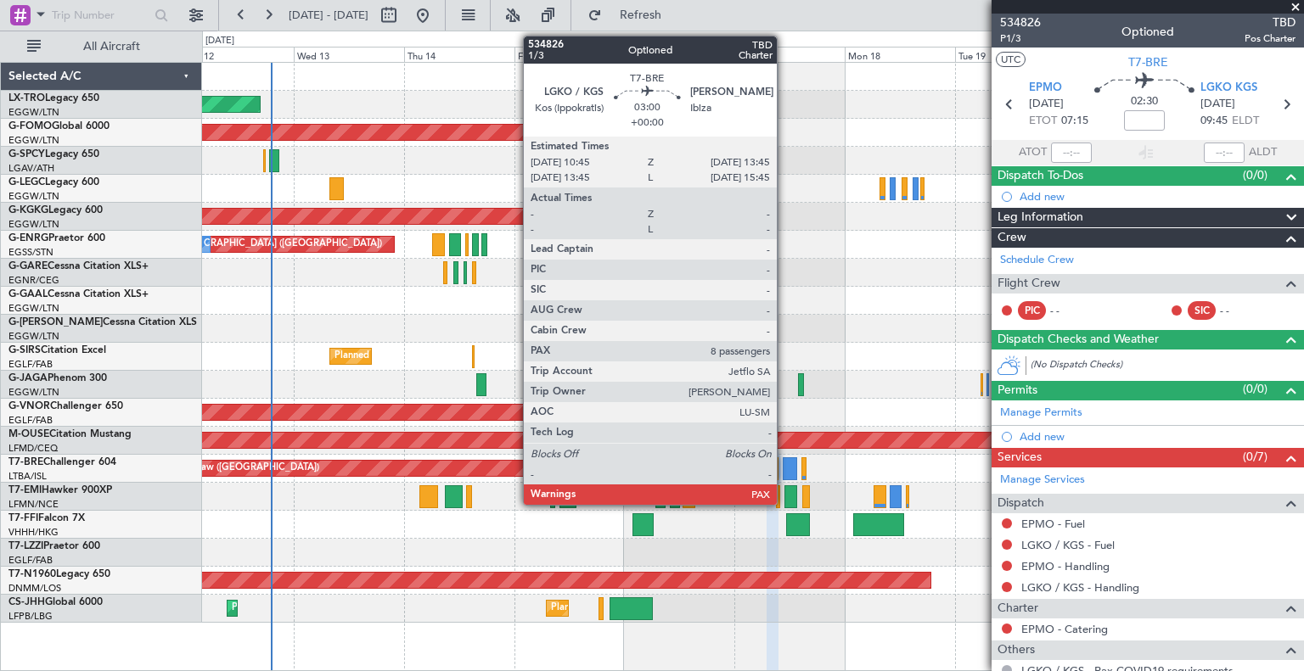
click at [658, 457] on div at bounding box center [790, 468] width 14 height 23
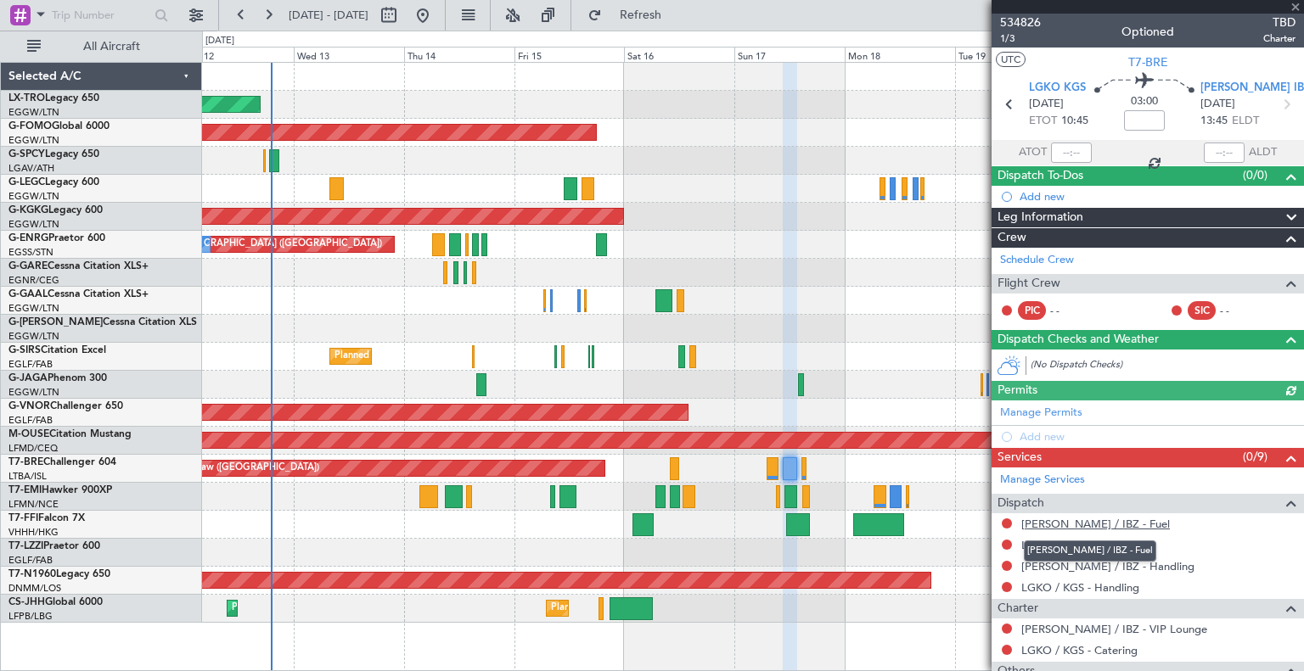
click at [658, 522] on link "[PERSON_NAME] / IBZ - Fuel" at bounding box center [1095, 524] width 149 height 14
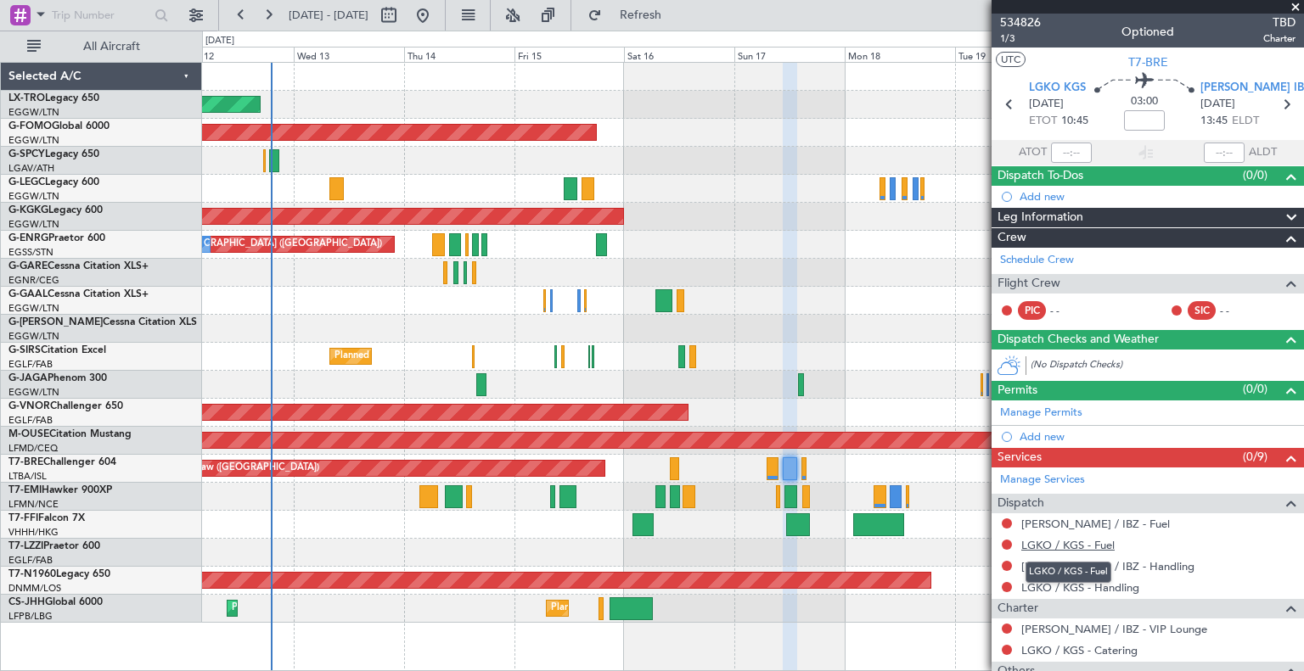
click at [658, 539] on link "LGKO / KGS - Fuel" at bounding box center [1067, 545] width 93 height 14
click at [658, 568] on link "[PERSON_NAME] / IBZ - Handling" at bounding box center [1107, 566] width 173 height 14
click at [658, 587] on link "LGKO / KGS - Handling" at bounding box center [1080, 588] width 118 height 14
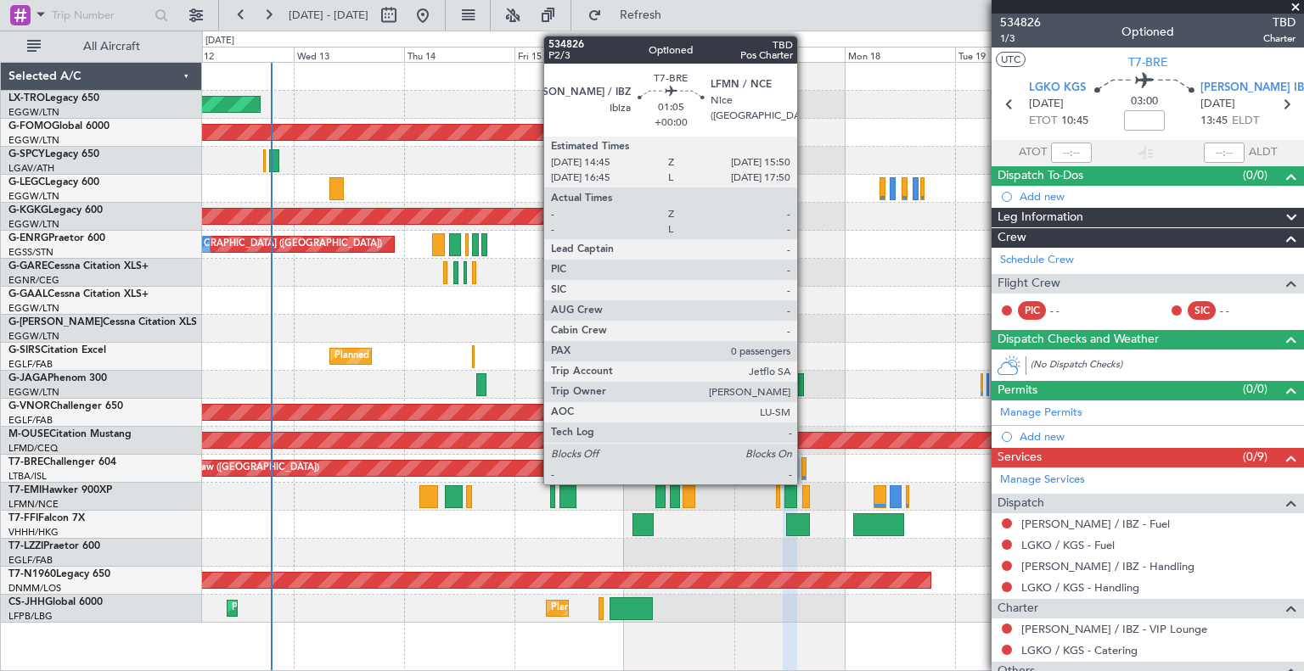
click at [658, 463] on div at bounding box center [803, 468] width 5 height 23
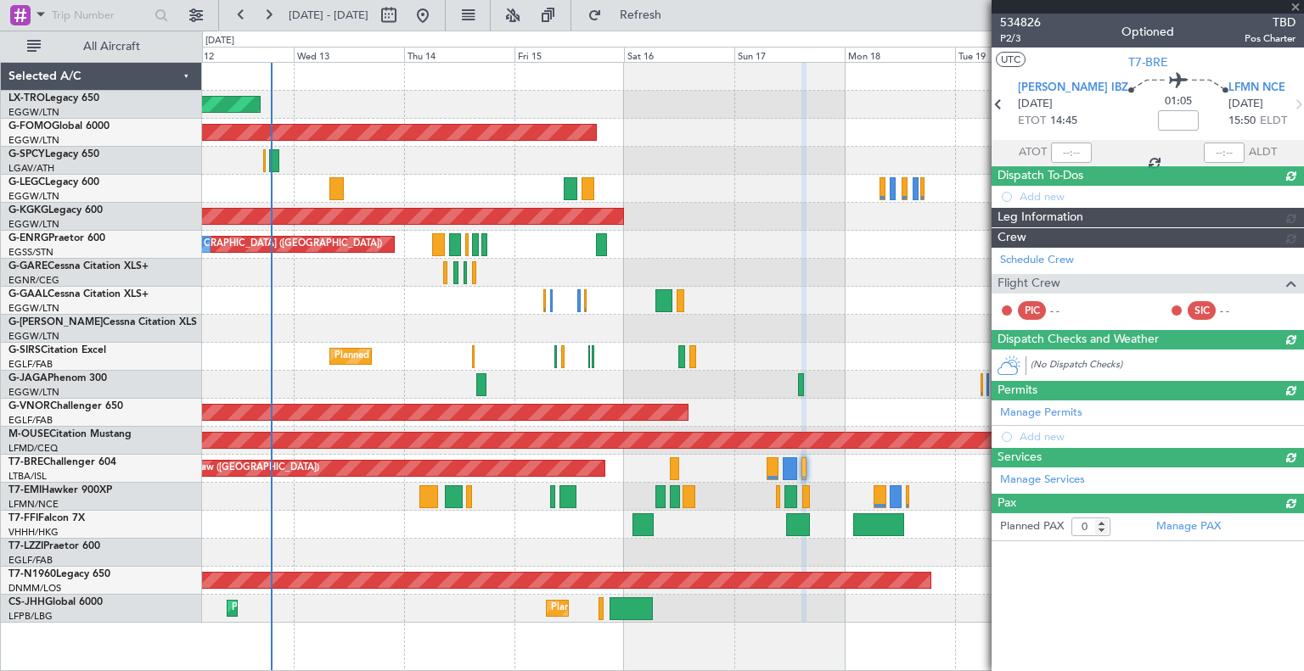
click at [658, 463] on div at bounding box center [803, 468] width 5 height 23
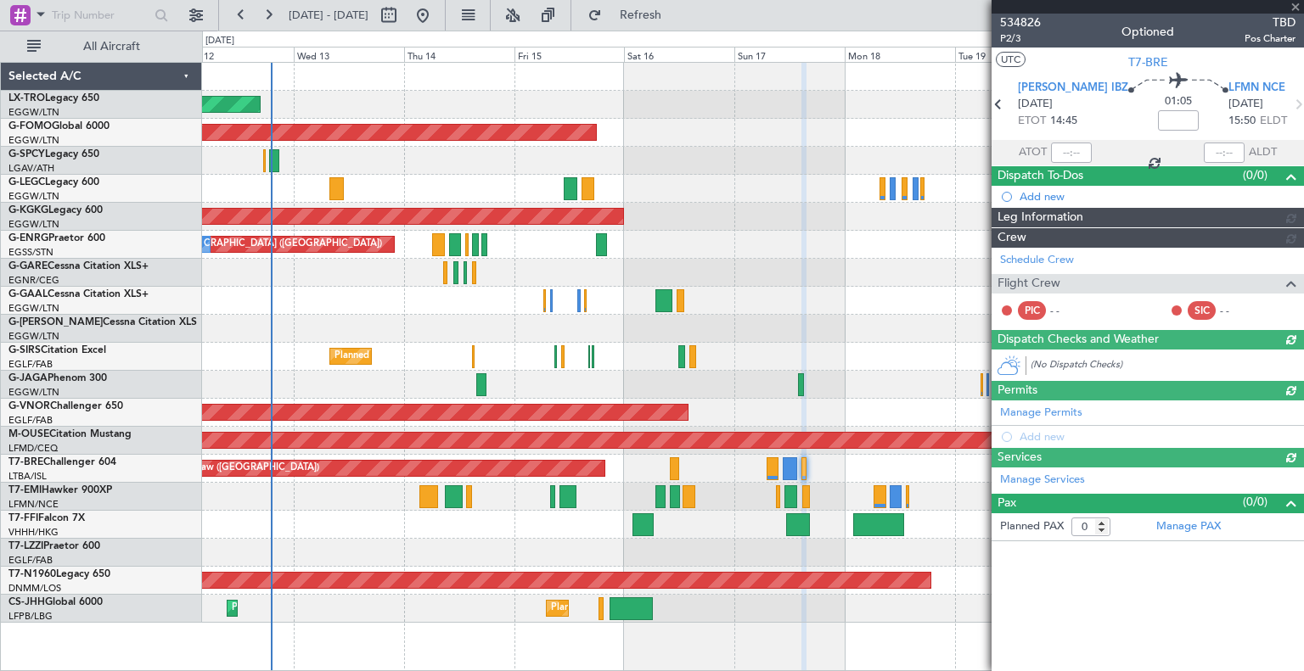
click at [658, 520] on div "534826 P2/3 Optioned TBD Pos Charter UTC T7-BRE LEIB IBZ 17/08/2025 ETOT 14:45 …" at bounding box center [1147, 278] width 312 height 528
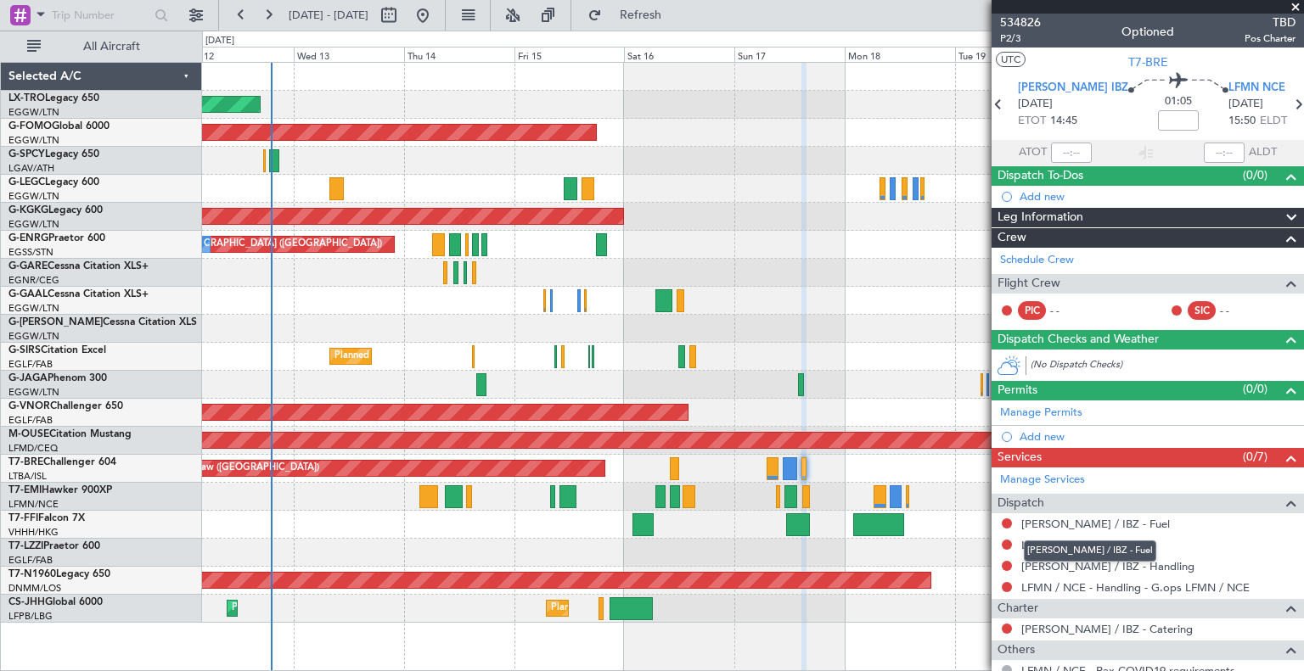
click at [658, 520] on link "[PERSON_NAME] / IBZ - Fuel" at bounding box center [1095, 524] width 149 height 14
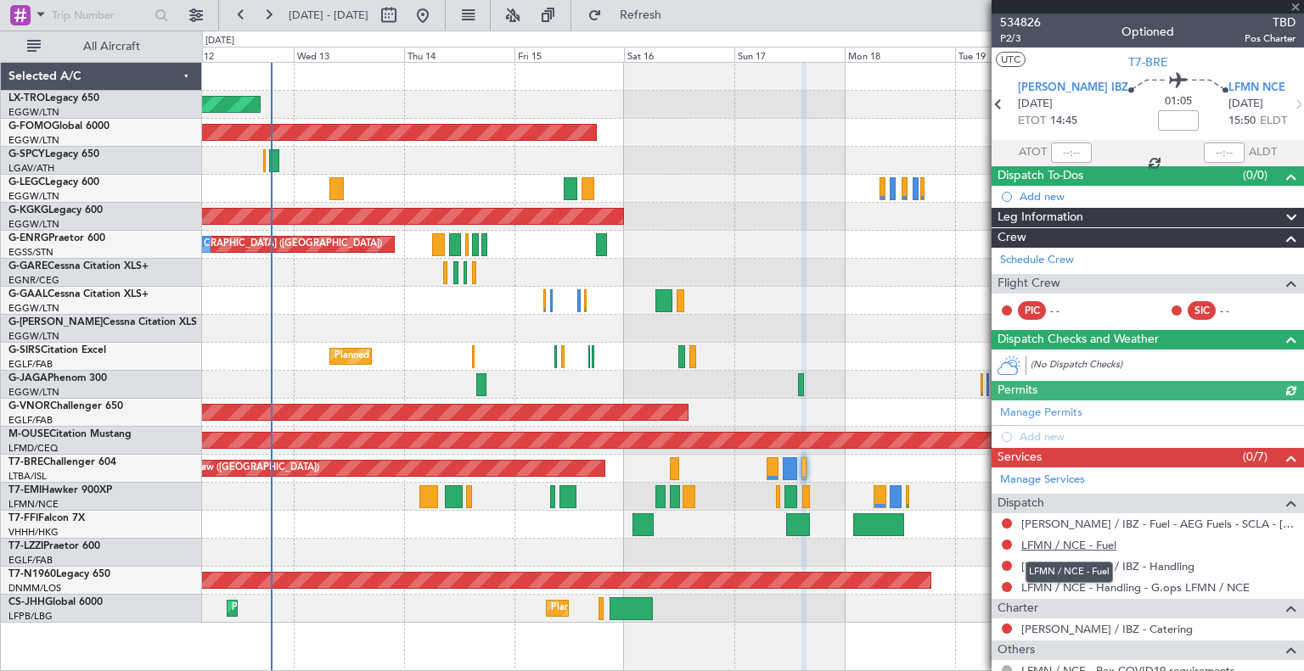
click at [658, 542] on link "LFMN / NCE - Fuel" at bounding box center [1068, 545] width 95 height 14
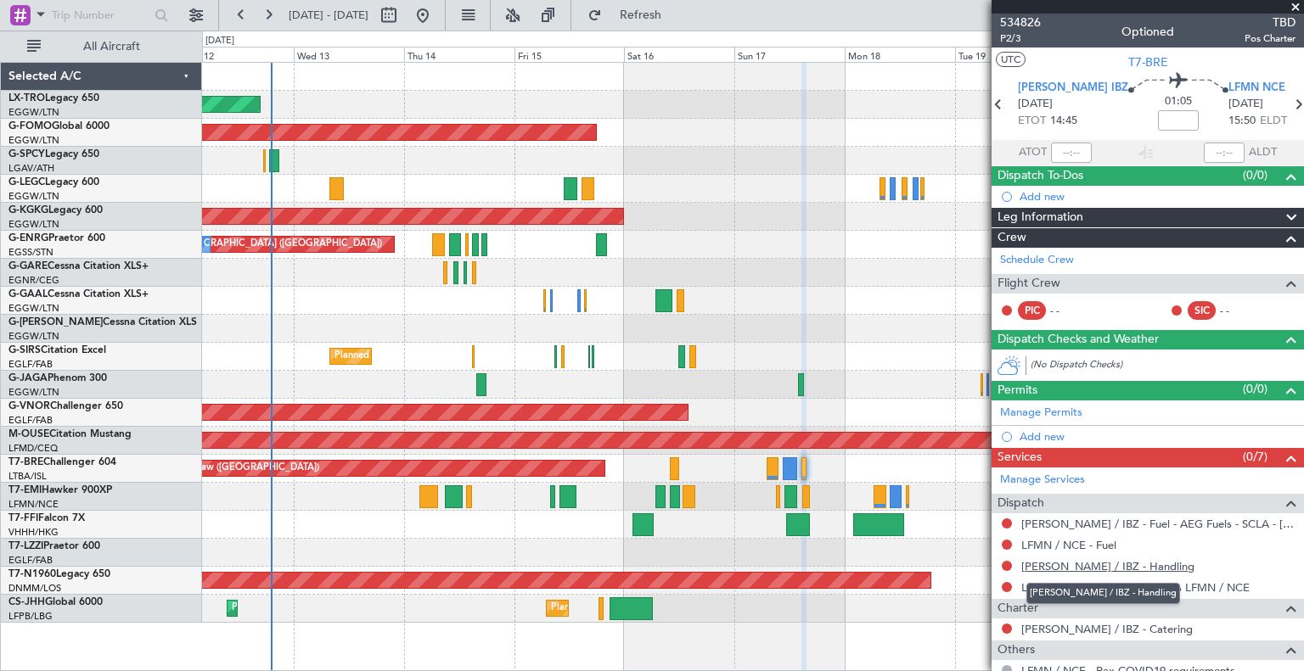
click at [658, 565] on link "[PERSON_NAME] / IBZ - Handling" at bounding box center [1107, 566] width 173 height 14
click at [658, 581] on link "LFMN / NCE - Handling - G.ops LFMN / NCE" at bounding box center [1135, 588] width 228 height 14
click at [658, 19] on span "534826" at bounding box center [1020, 23] width 41 height 18
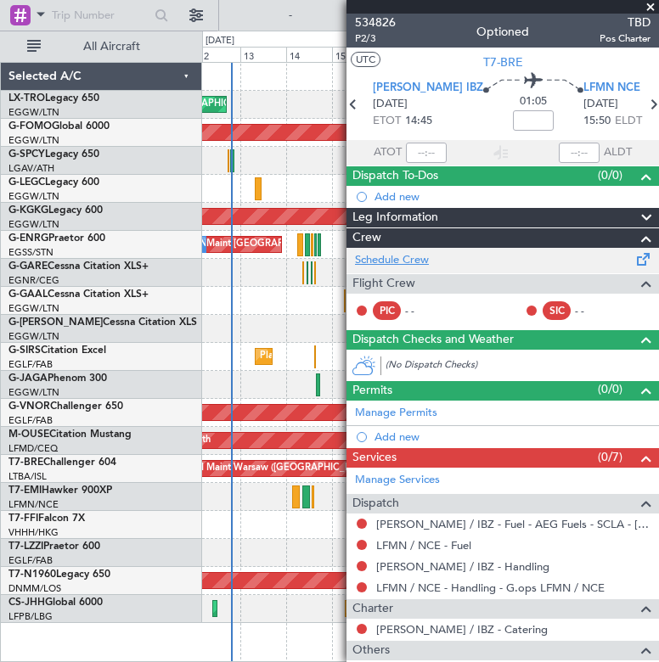
click at [413, 257] on link "Schedule Crew" at bounding box center [392, 260] width 74 height 17
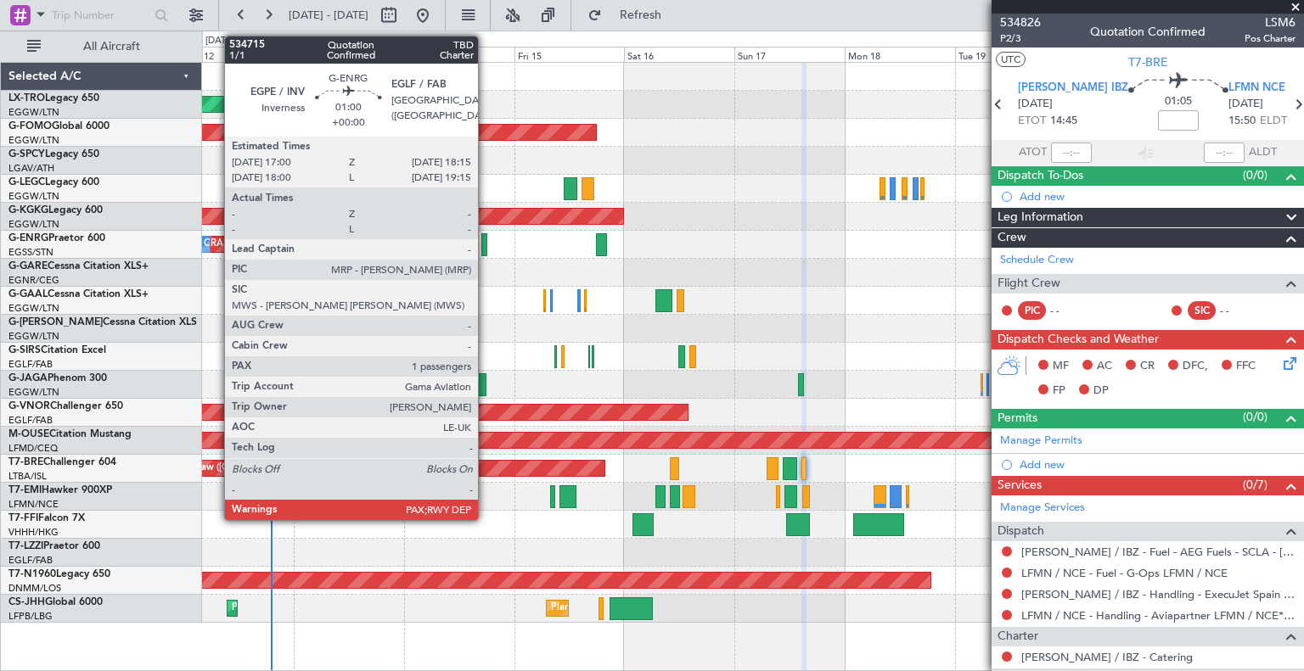
click at [486, 240] on div at bounding box center [484, 244] width 6 height 23
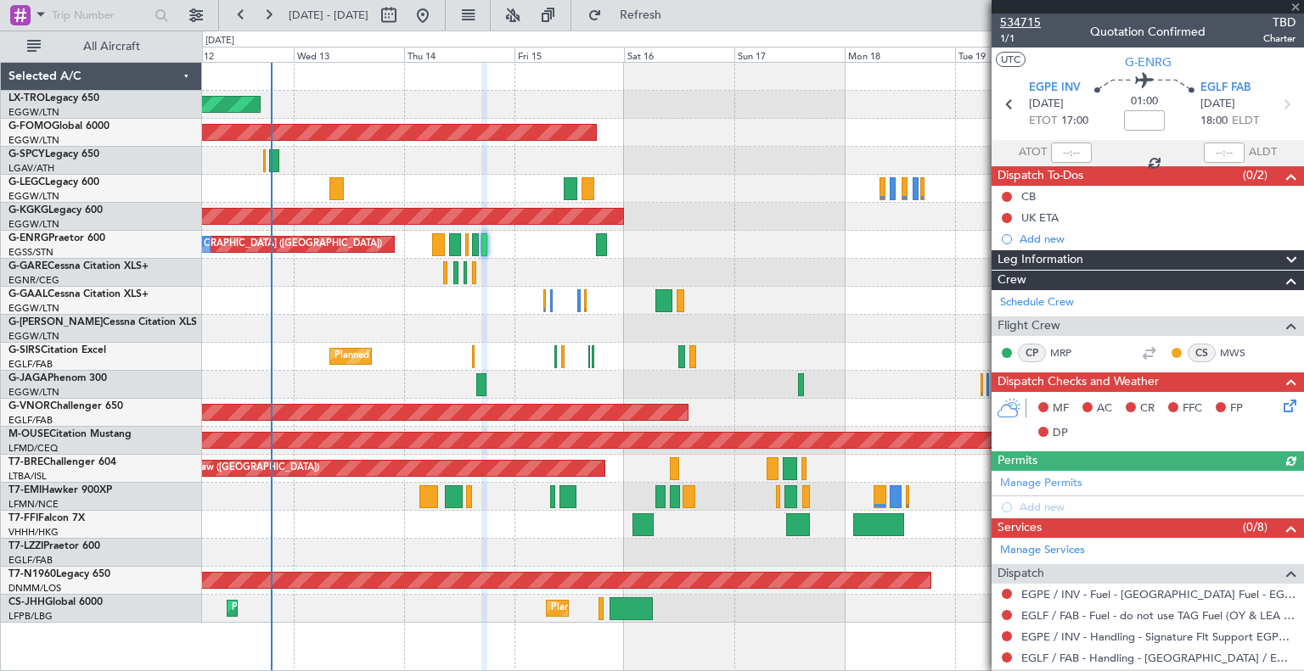
click at [658, 16] on span "534715" at bounding box center [1020, 23] width 41 height 18
click at [658, 19] on span "534715" at bounding box center [1020, 23] width 41 height 18
click at [645, 10] on button "Refresh" at bounding box center [631, 15] width 102 height 27
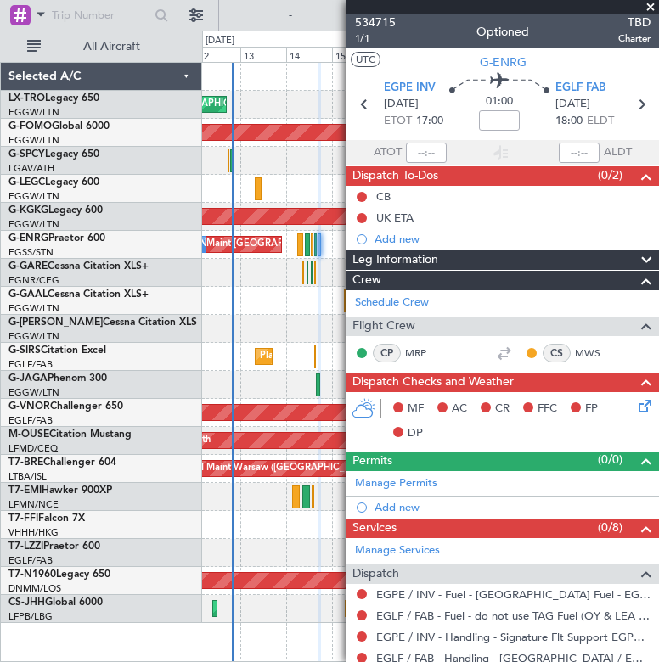
click at [651, 6] on span at bounding box center [650, 7] width 17 height 15
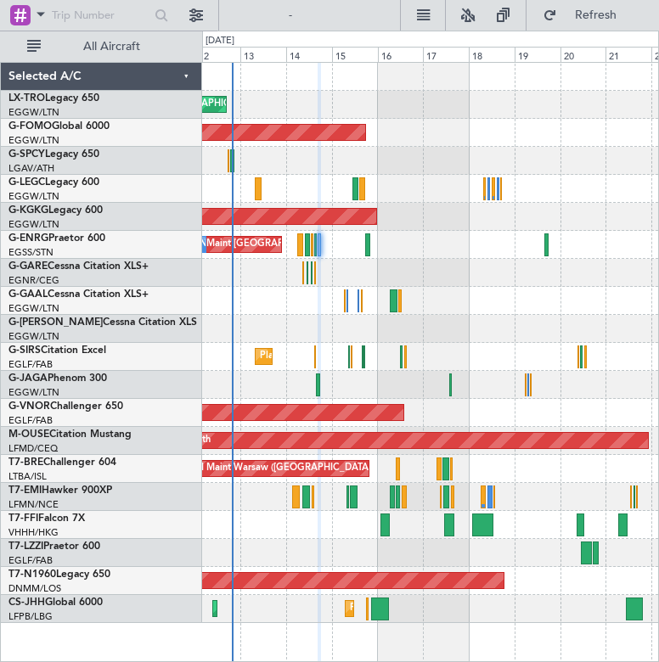
type input "0"
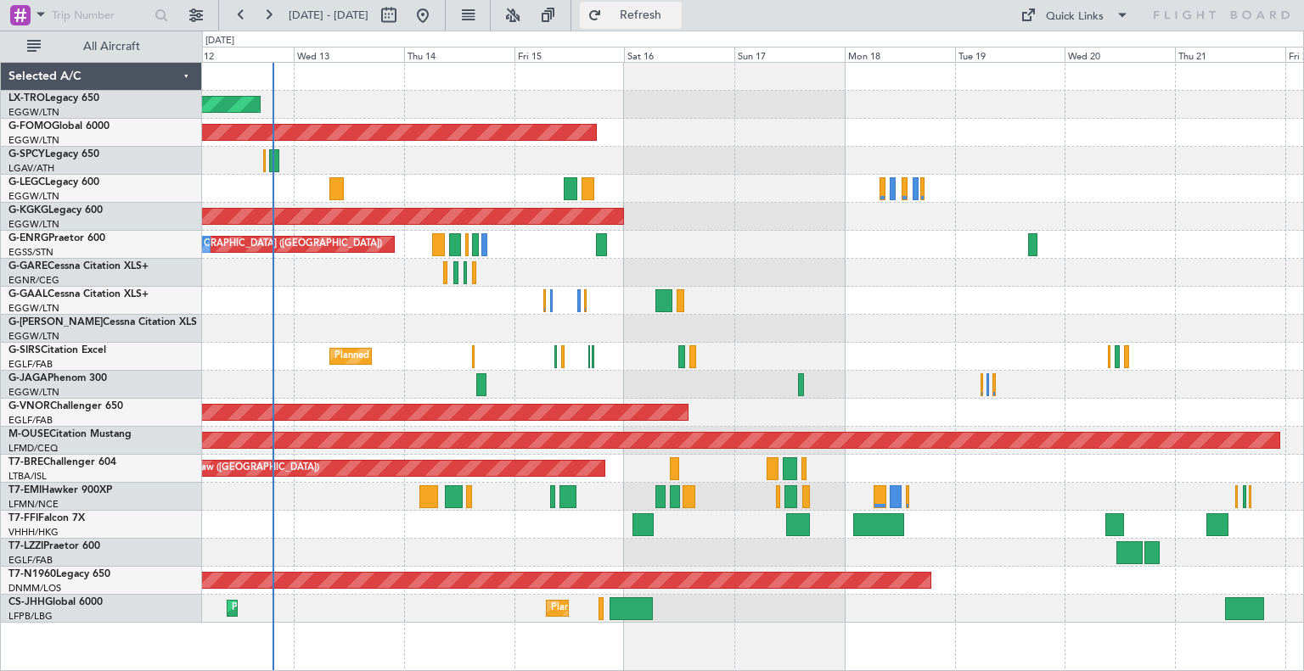
click at [658, 11] on span "Refresh" at bounding box center [640, 15] width 71 height 12
